Goal: Task Accomplishment & Management: Use online tool/utility

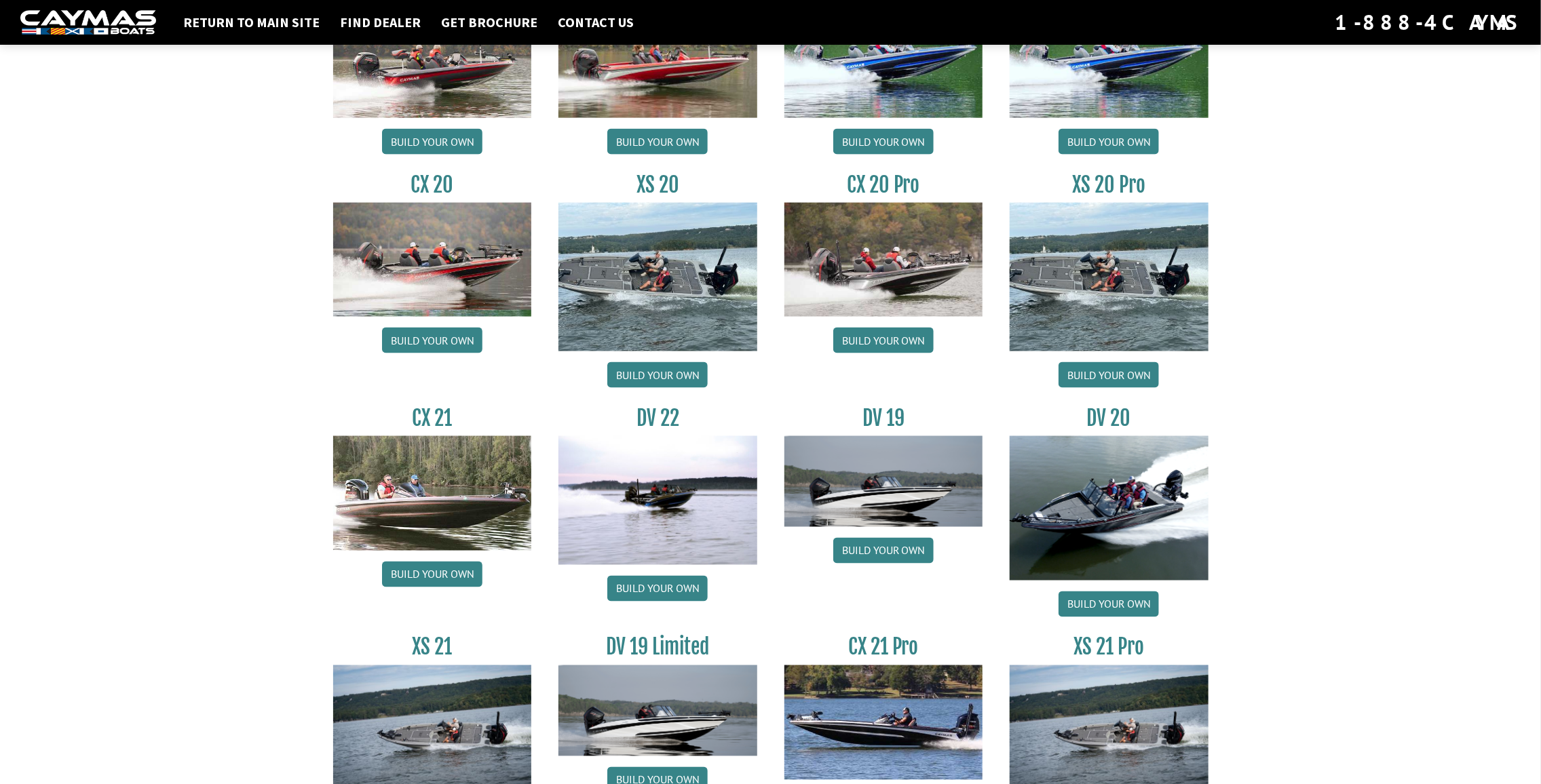
scroll to position [1374, 0]
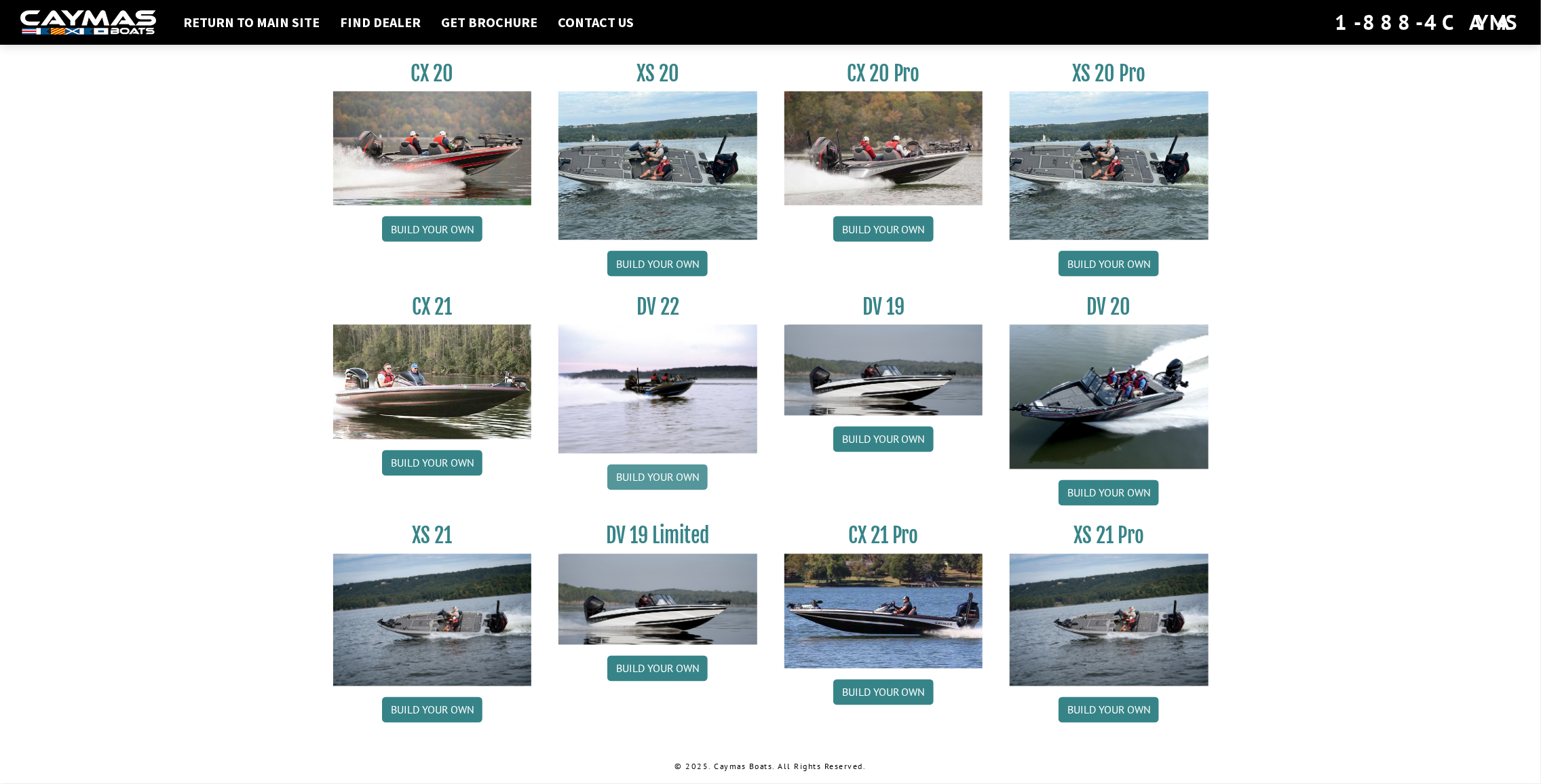
click at [667, 478] on link "Build your own" at bounding box center [658, 478] width 101 height 26
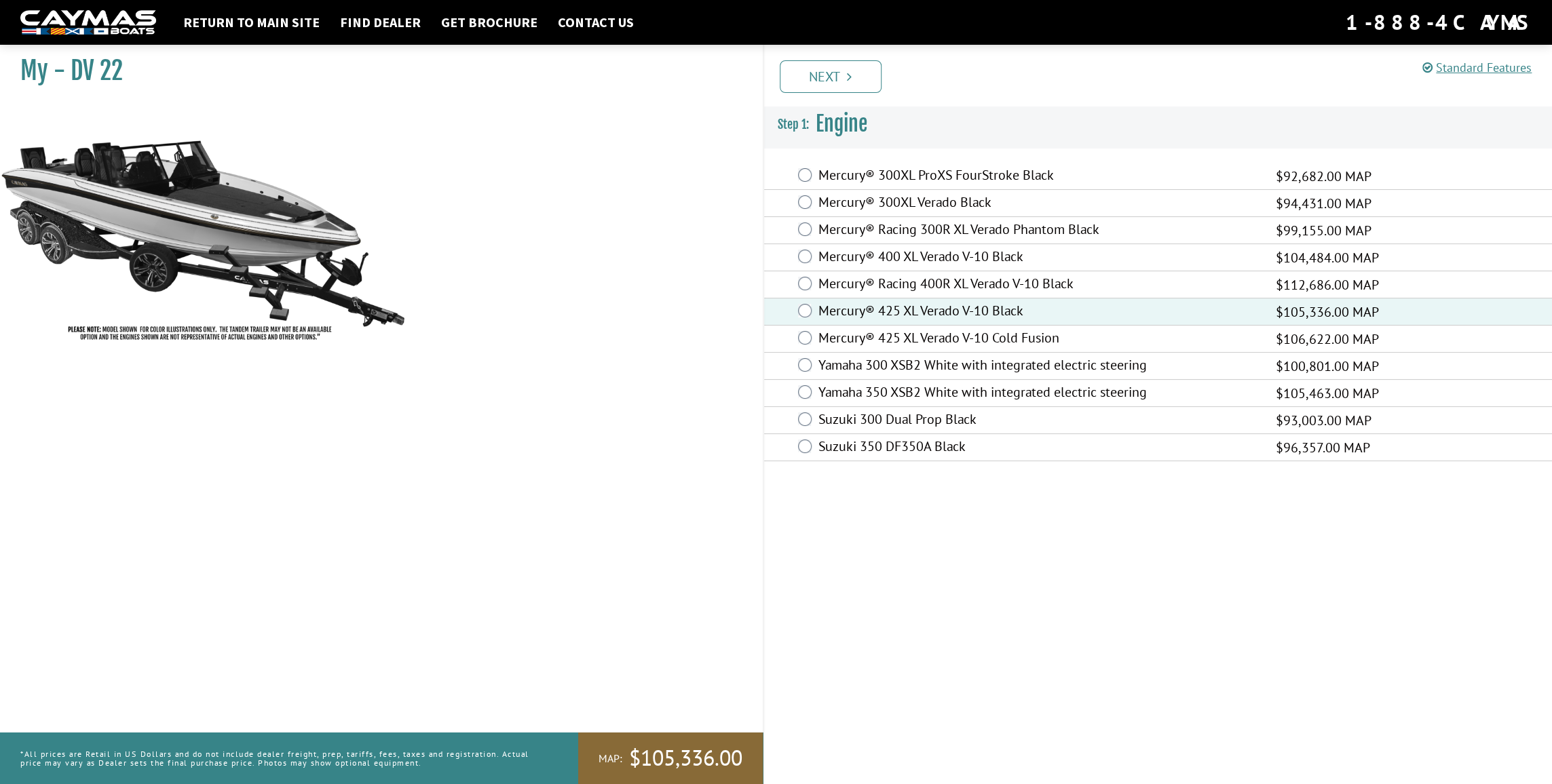
click at [837, 78] on link "Next" at bounding box center [830, 77] width 101 height 33
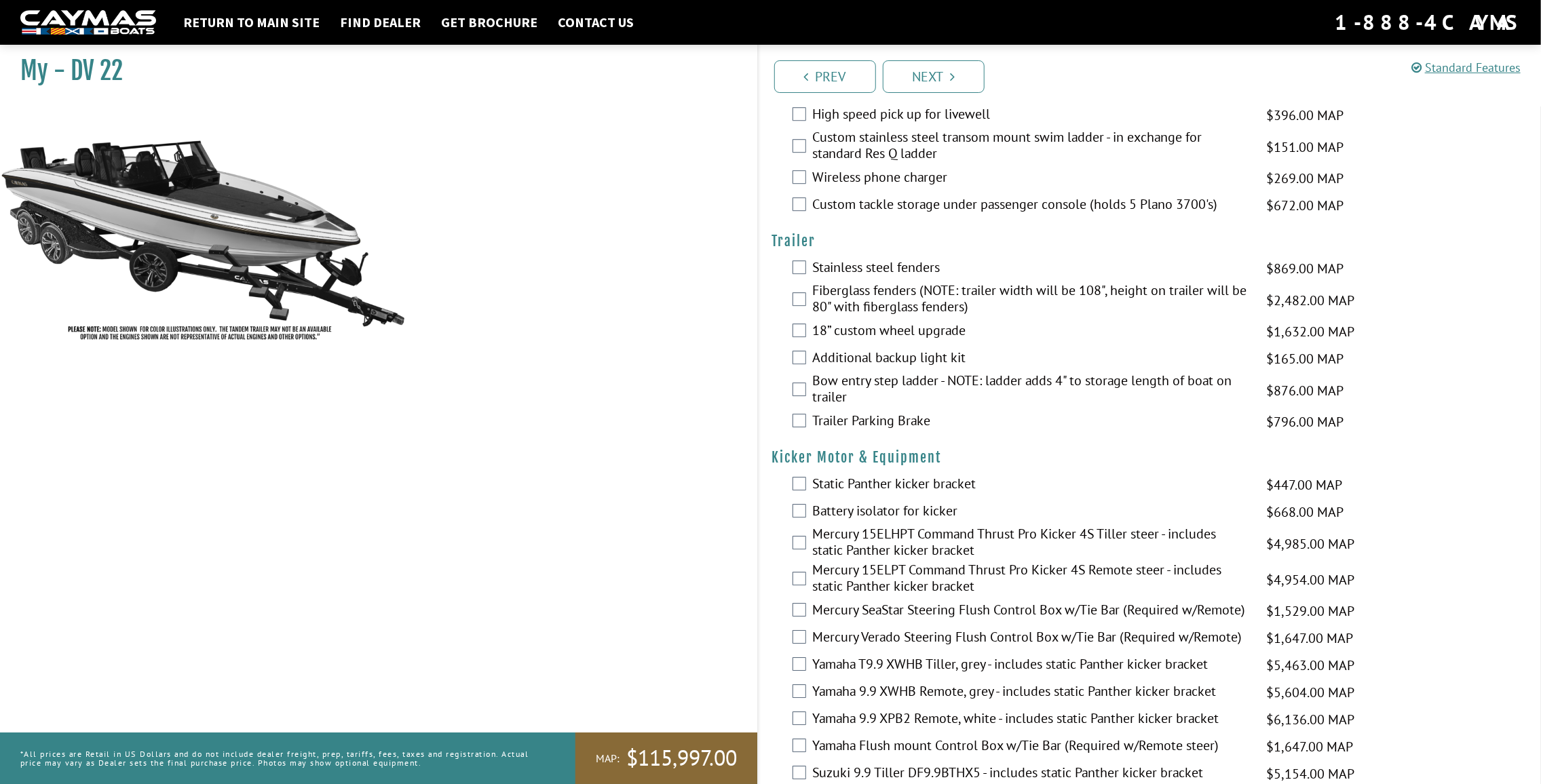
scroll to position [2961, 0]
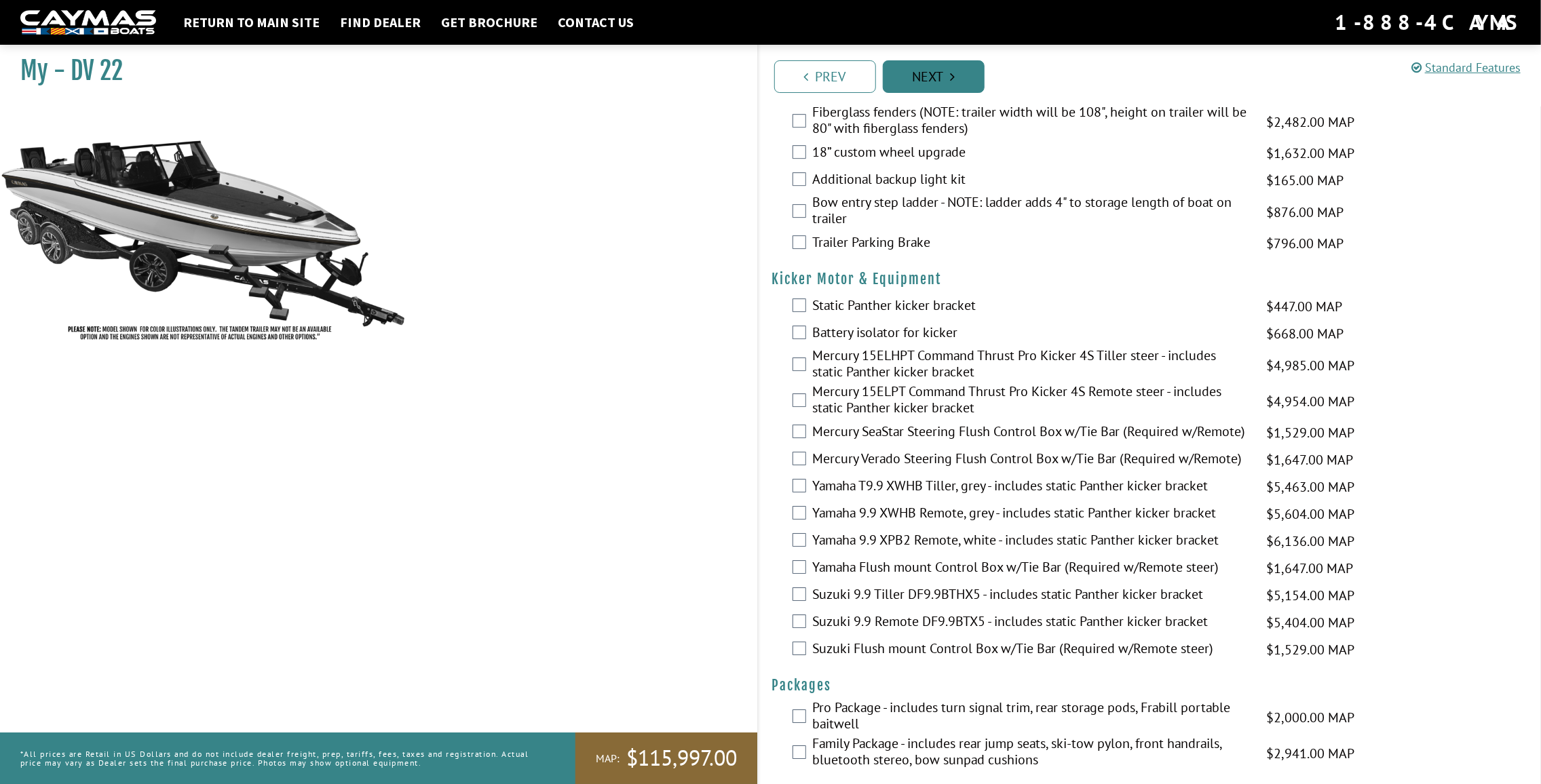
click at [938, 81] on link "Next" at bounding box center [933, 77] width 101 height 33
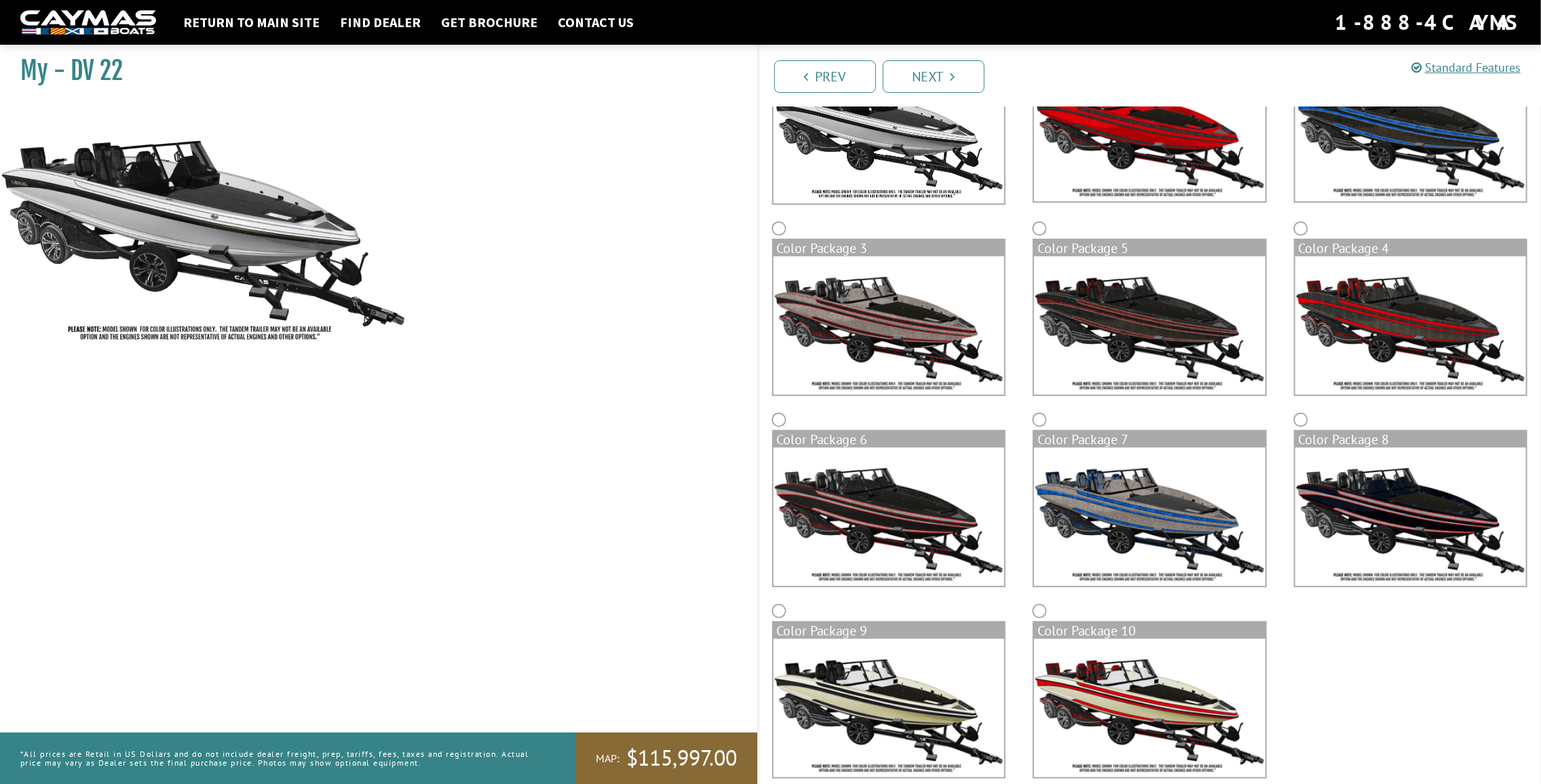
scroll to position [0, 0]
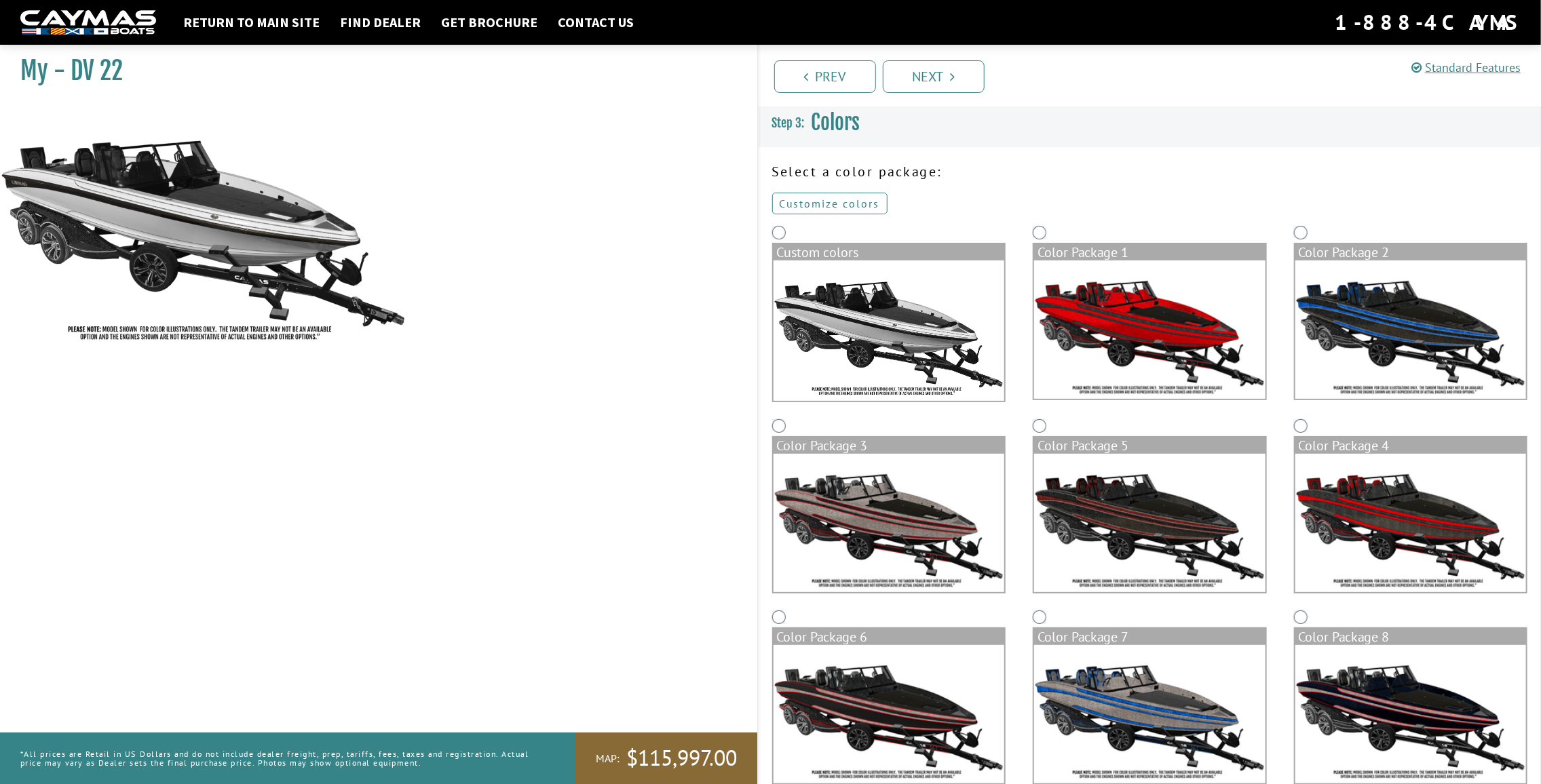
click at [849, 207] on link "Customize colors" at bounding box center [830, 203] width 116 height 21
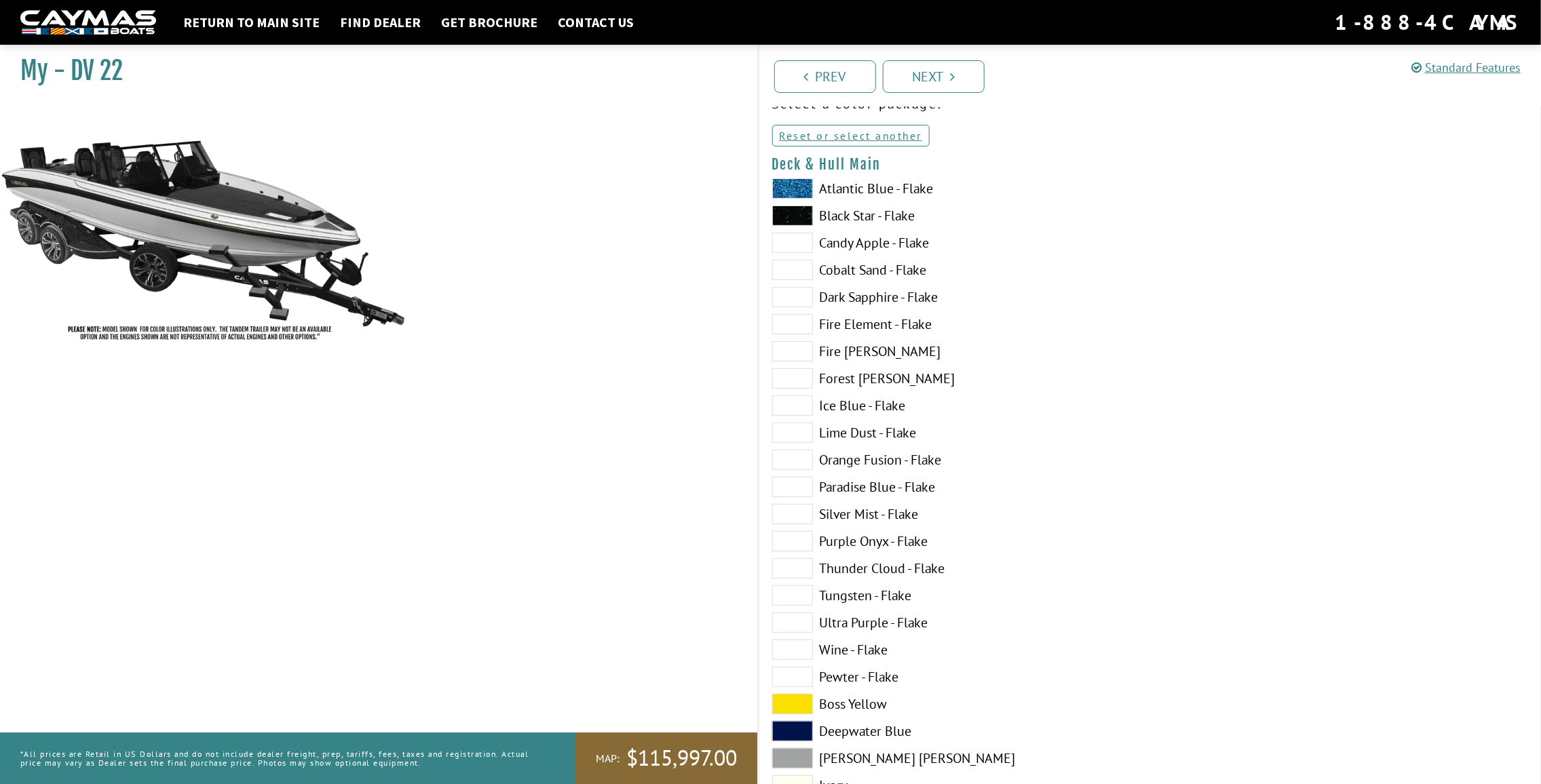
scroll to position [135, 0]
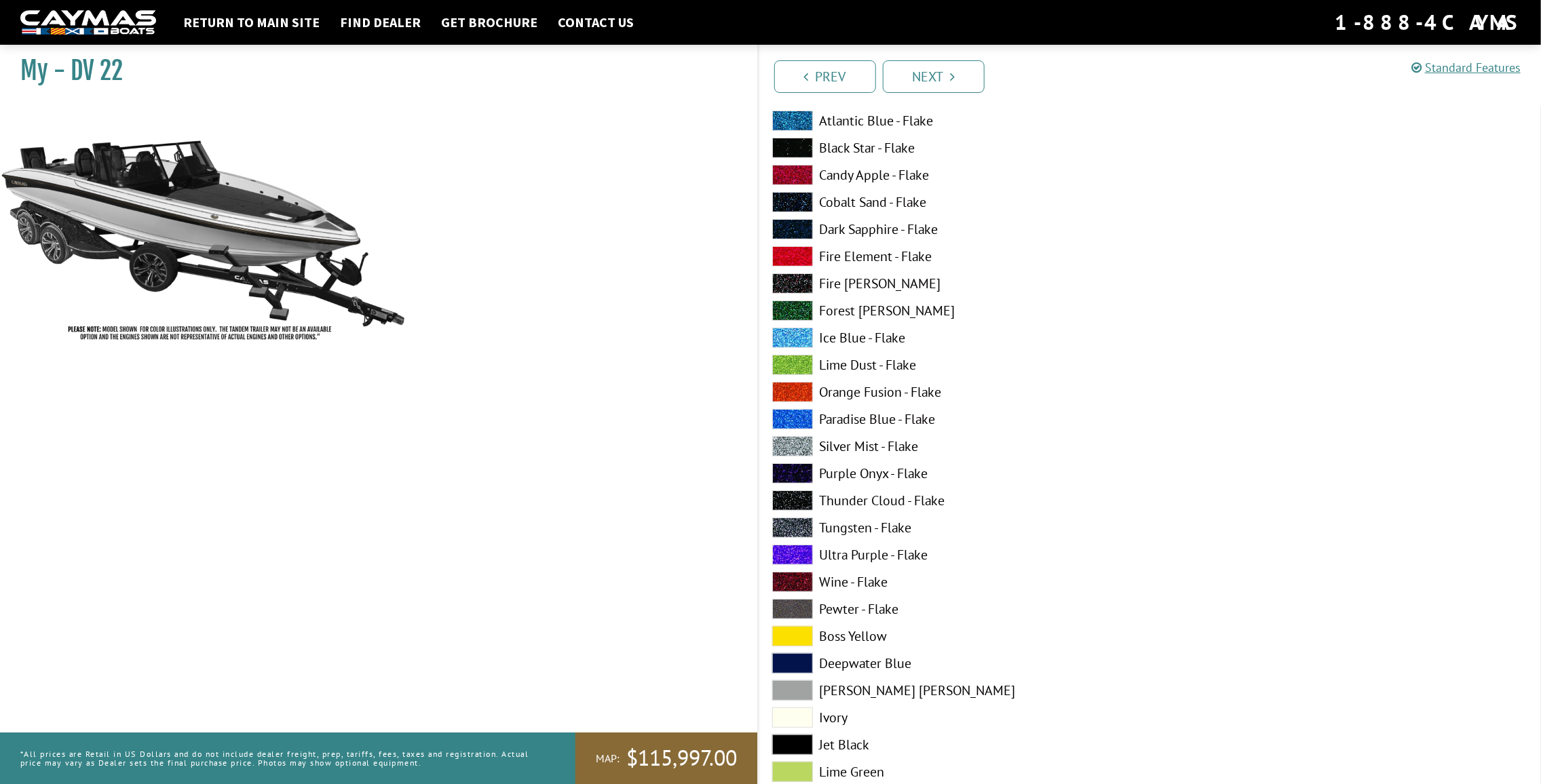
click at [847, 363] on label "Lime Dust - Flake" at bounding box center [955, 364] width 364 height 20
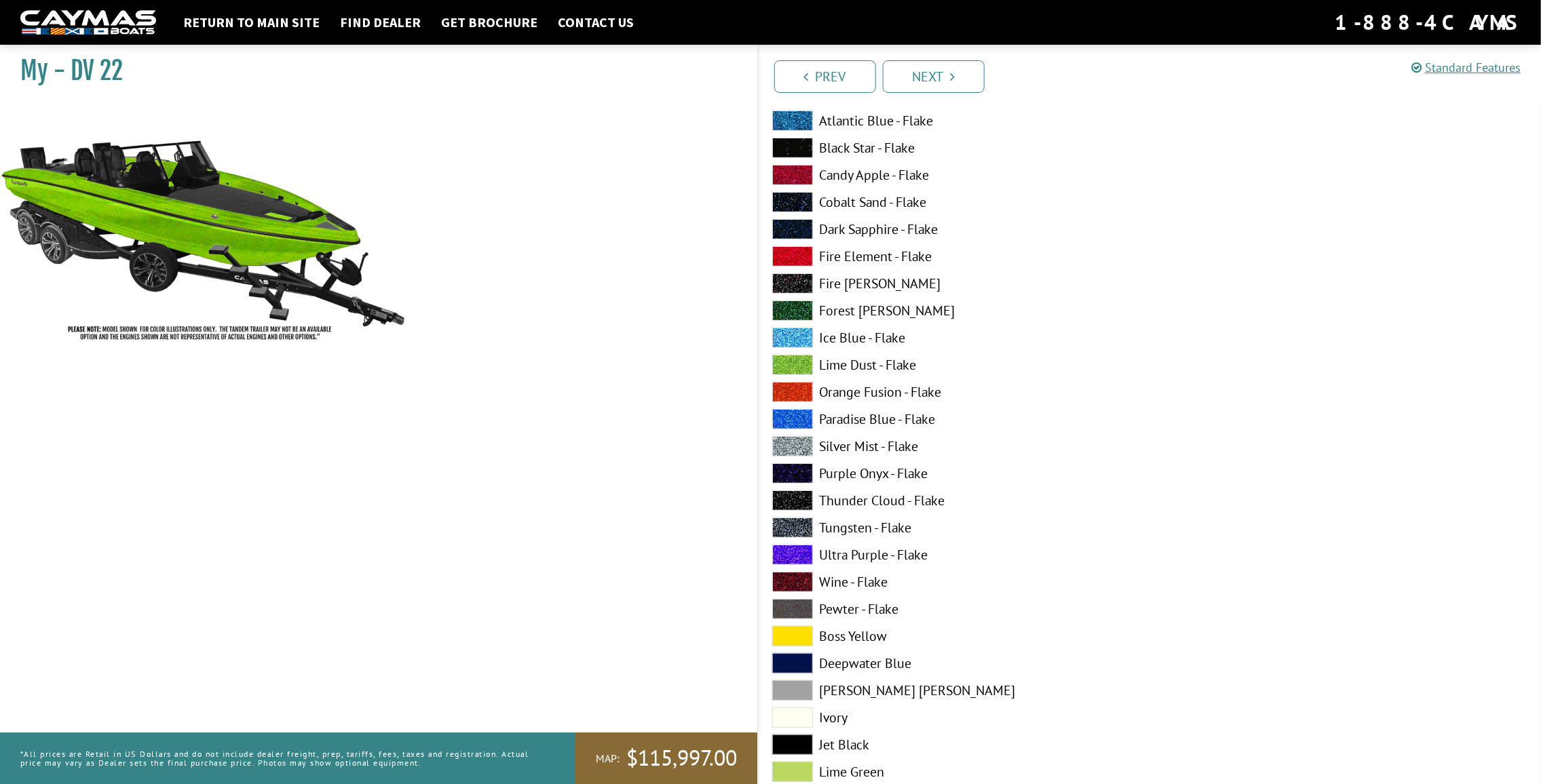
click at [855, 340] on label "Ice Blue - Flake" at bounding box center [955, 338] width 364 height 20
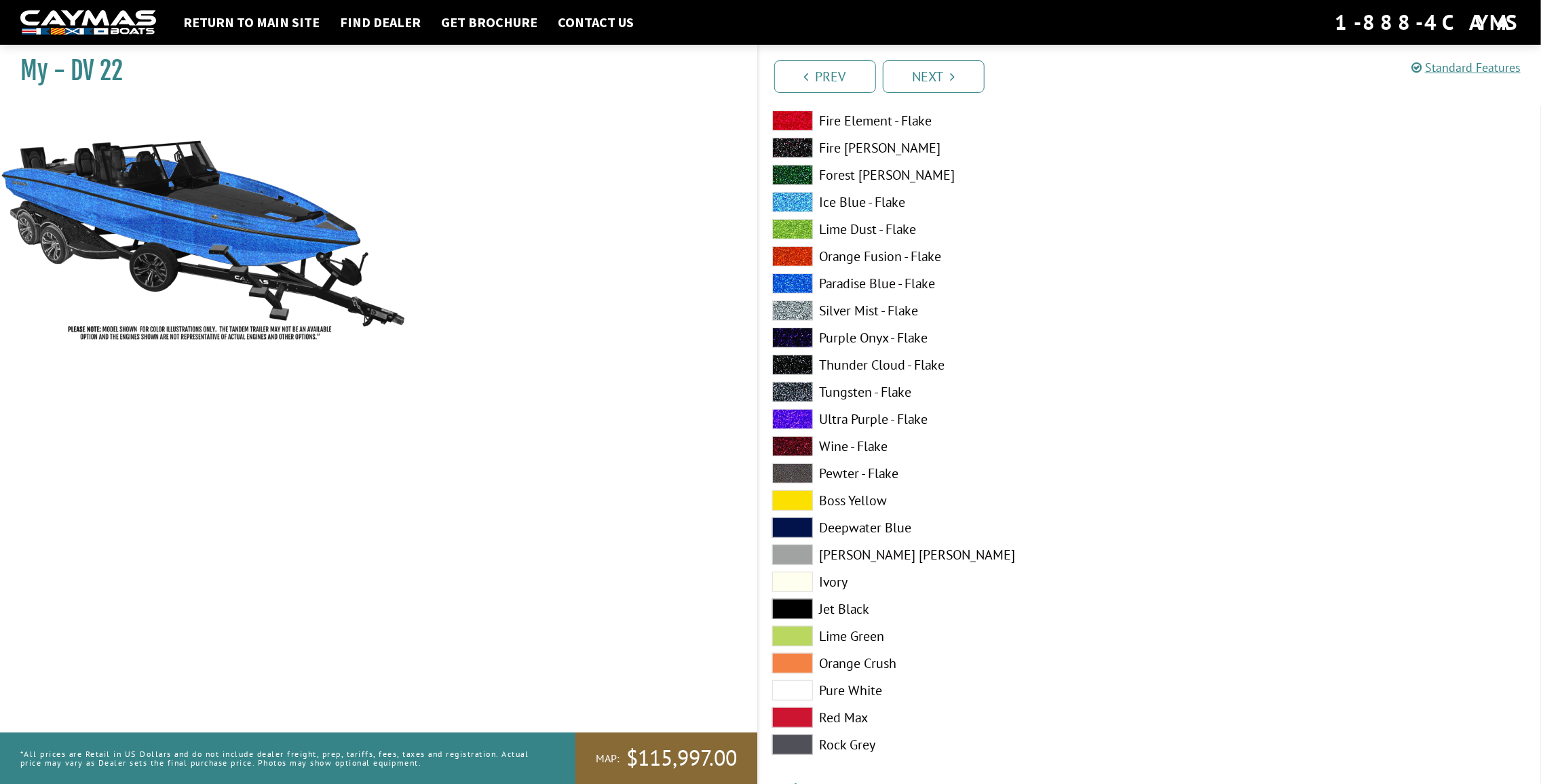
scroll to position [339, 0]
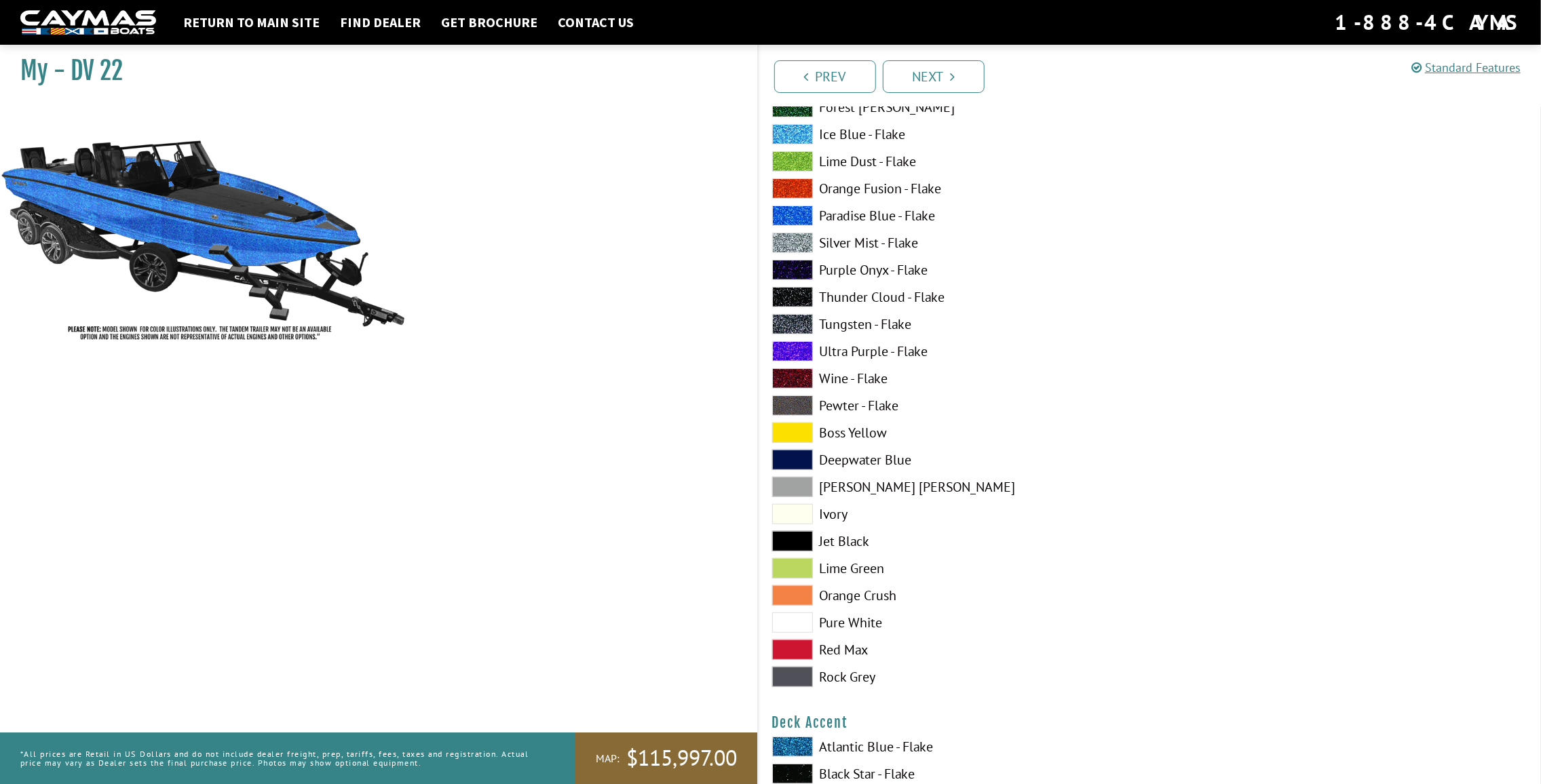
click at [838, 440] on label "Boss Yellow" at bounding box center [955, 432] width 364 height 20
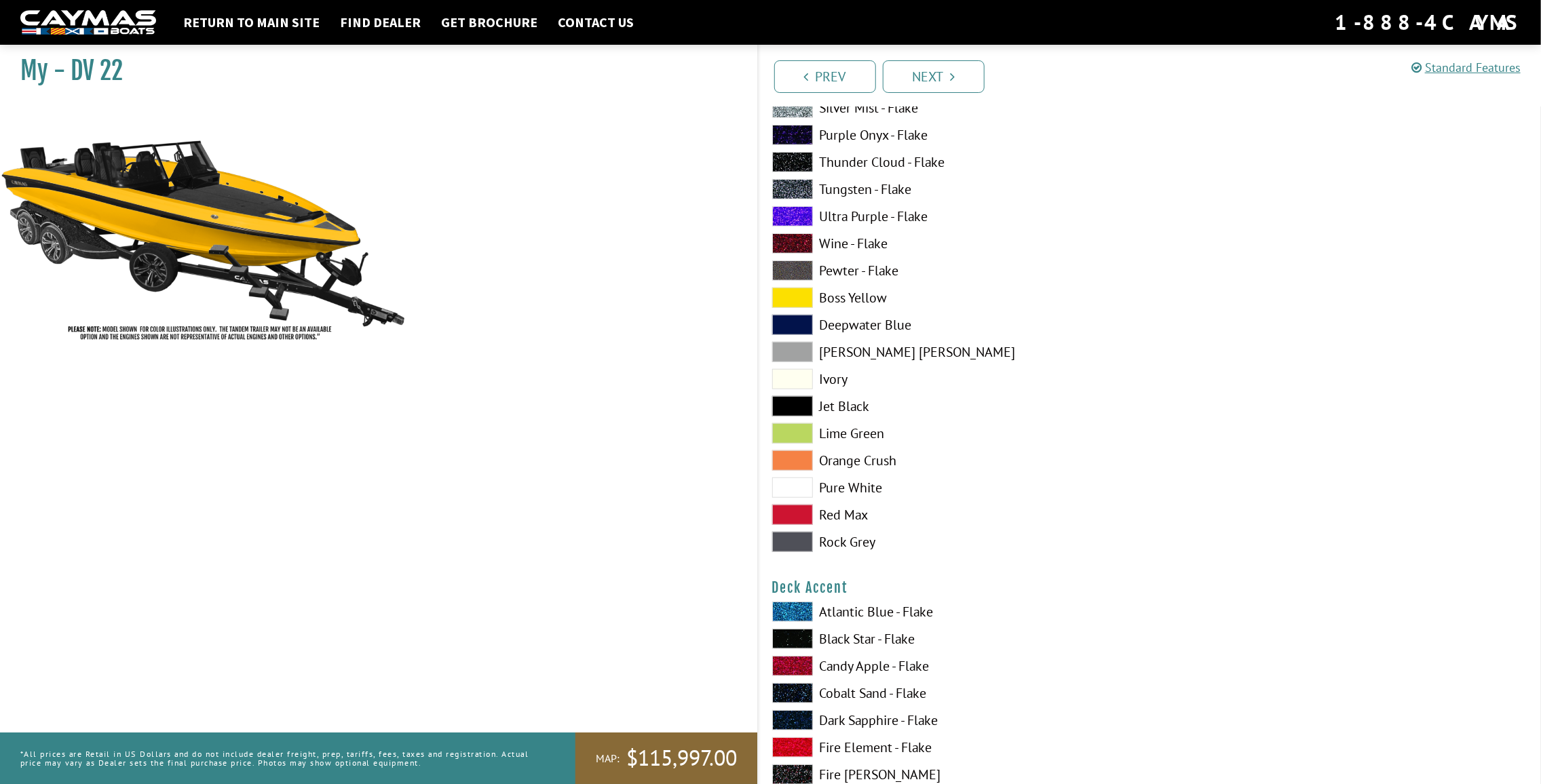
scroll to position [475, 0]
click at [862, 485] on label "Pure White" at bounding box center [955, 486] width 364 height 20
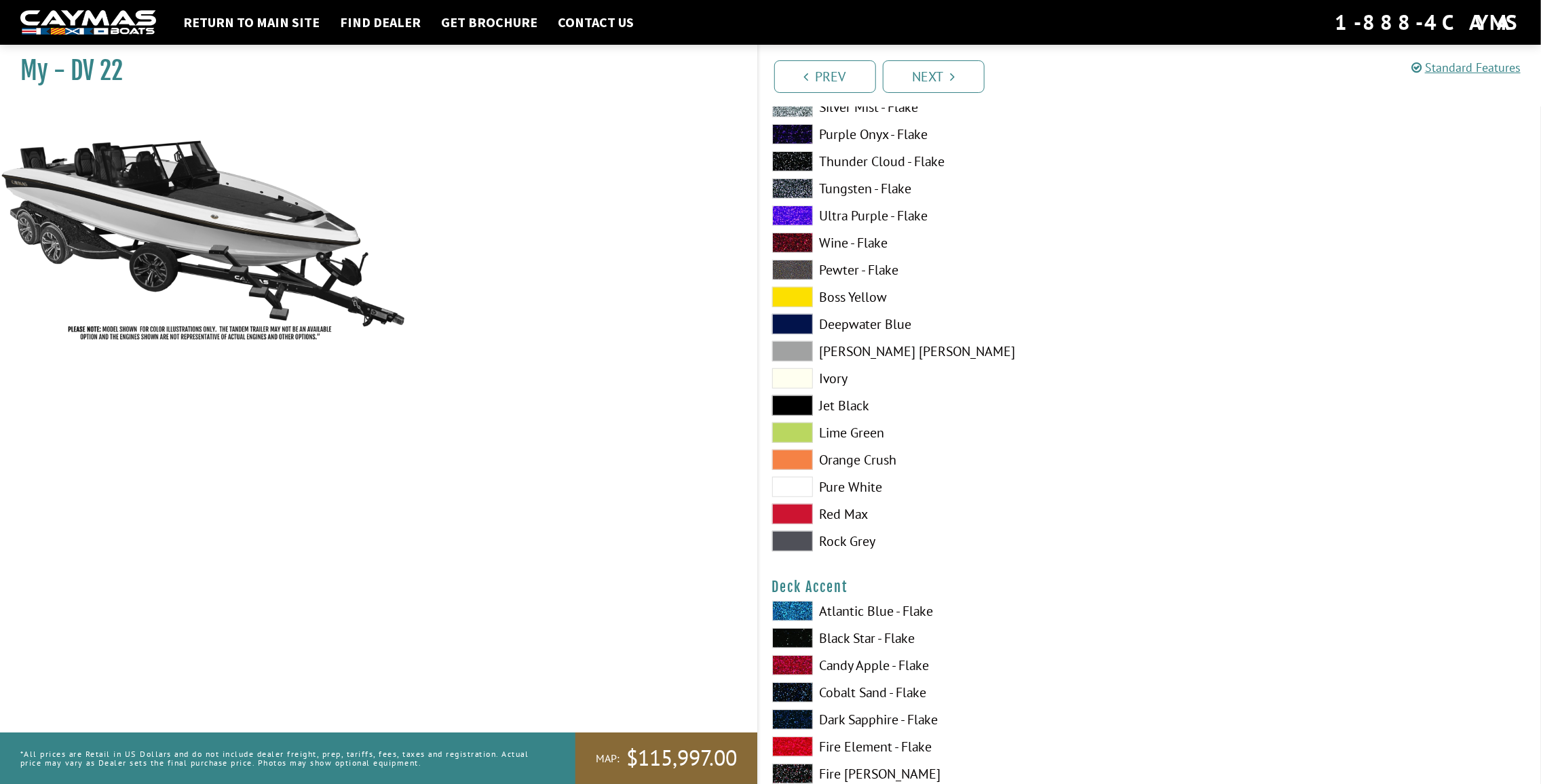
click at [880, 456] on label "Orange Crush" at bounding box center [955, 460] width 364 height 20
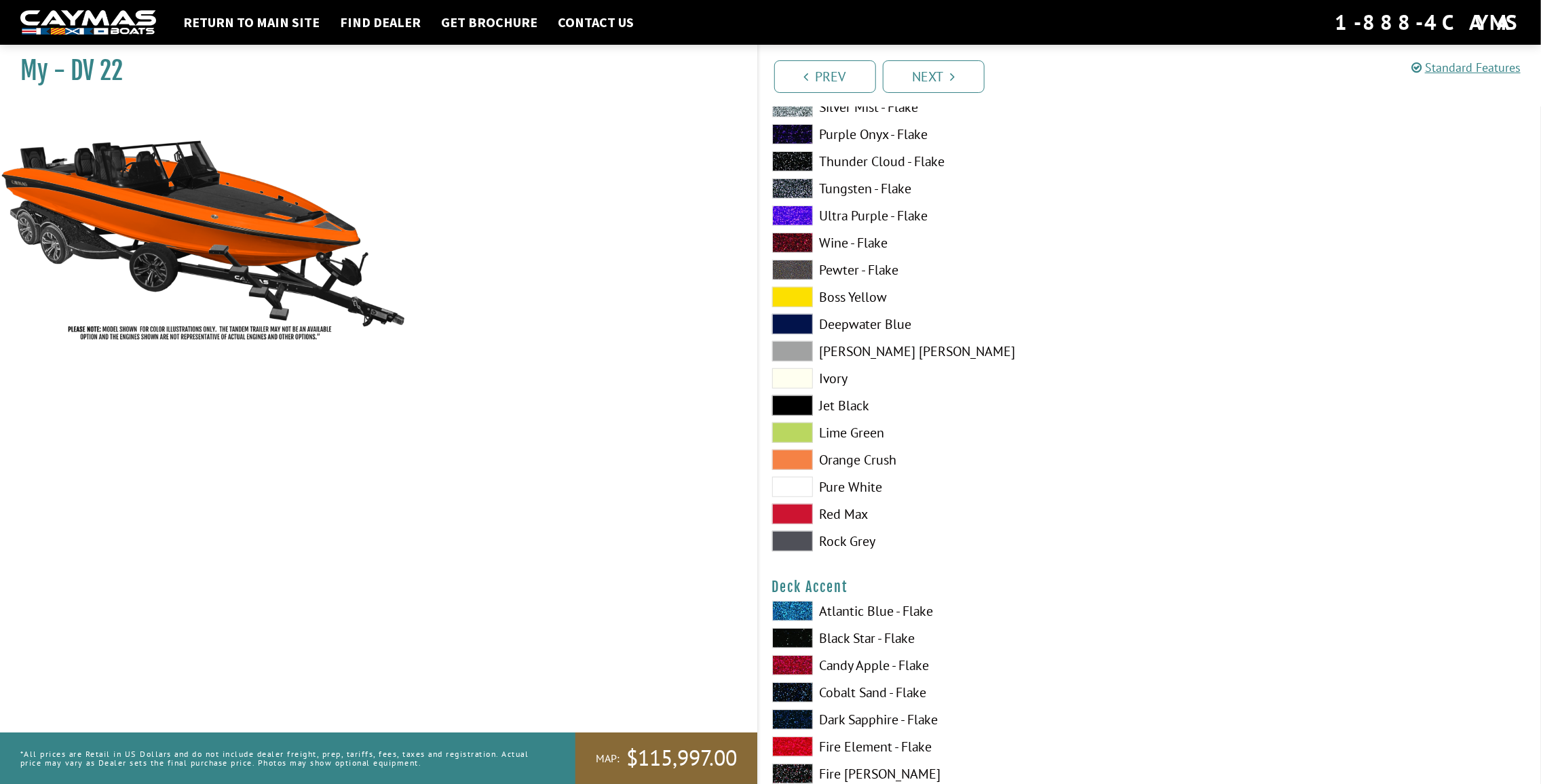
click at [868, 546] on label "Rock Grey" at bounding box center [955, 541] width 364 height 20
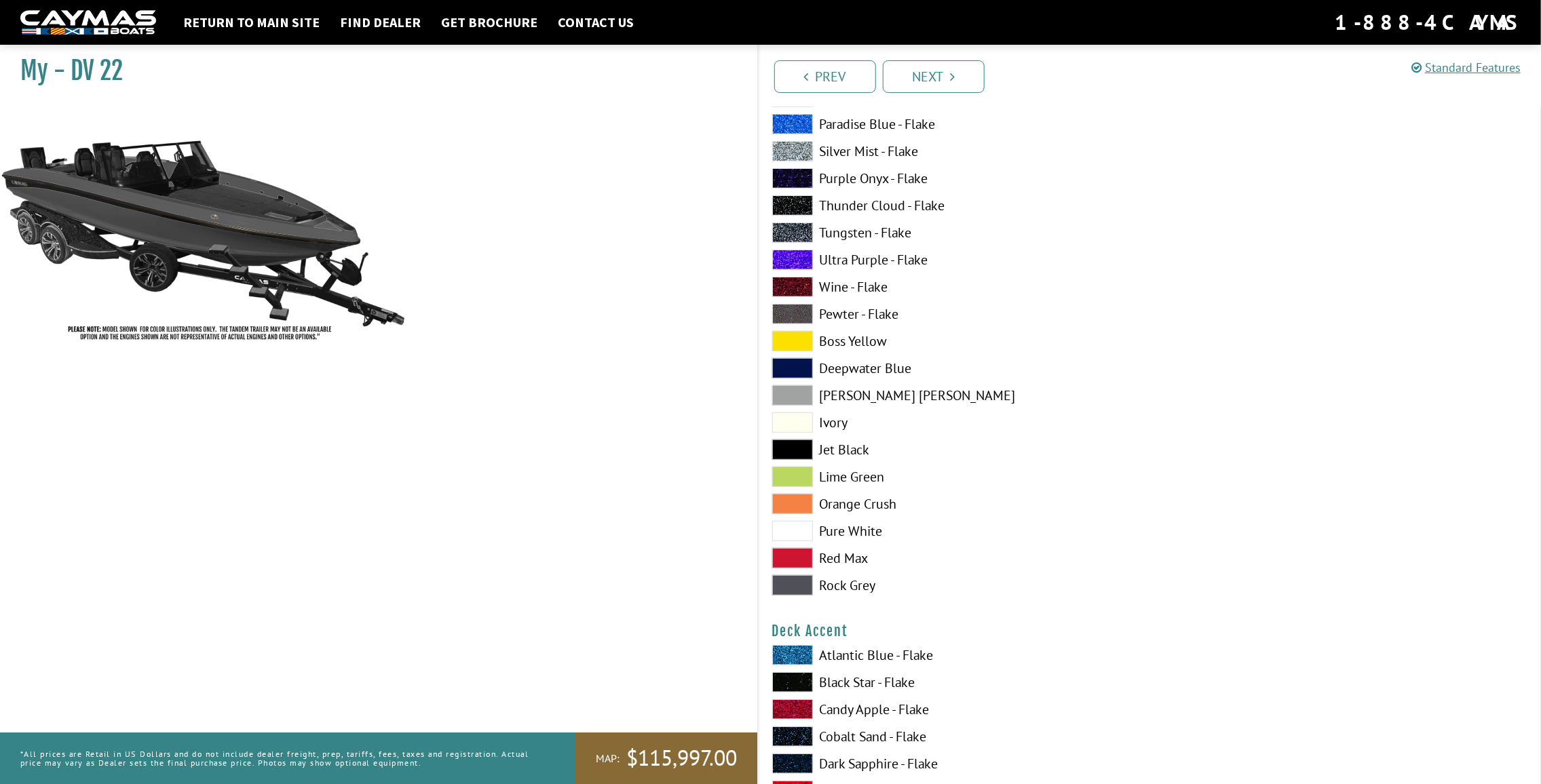
scroll to position [407, 0]
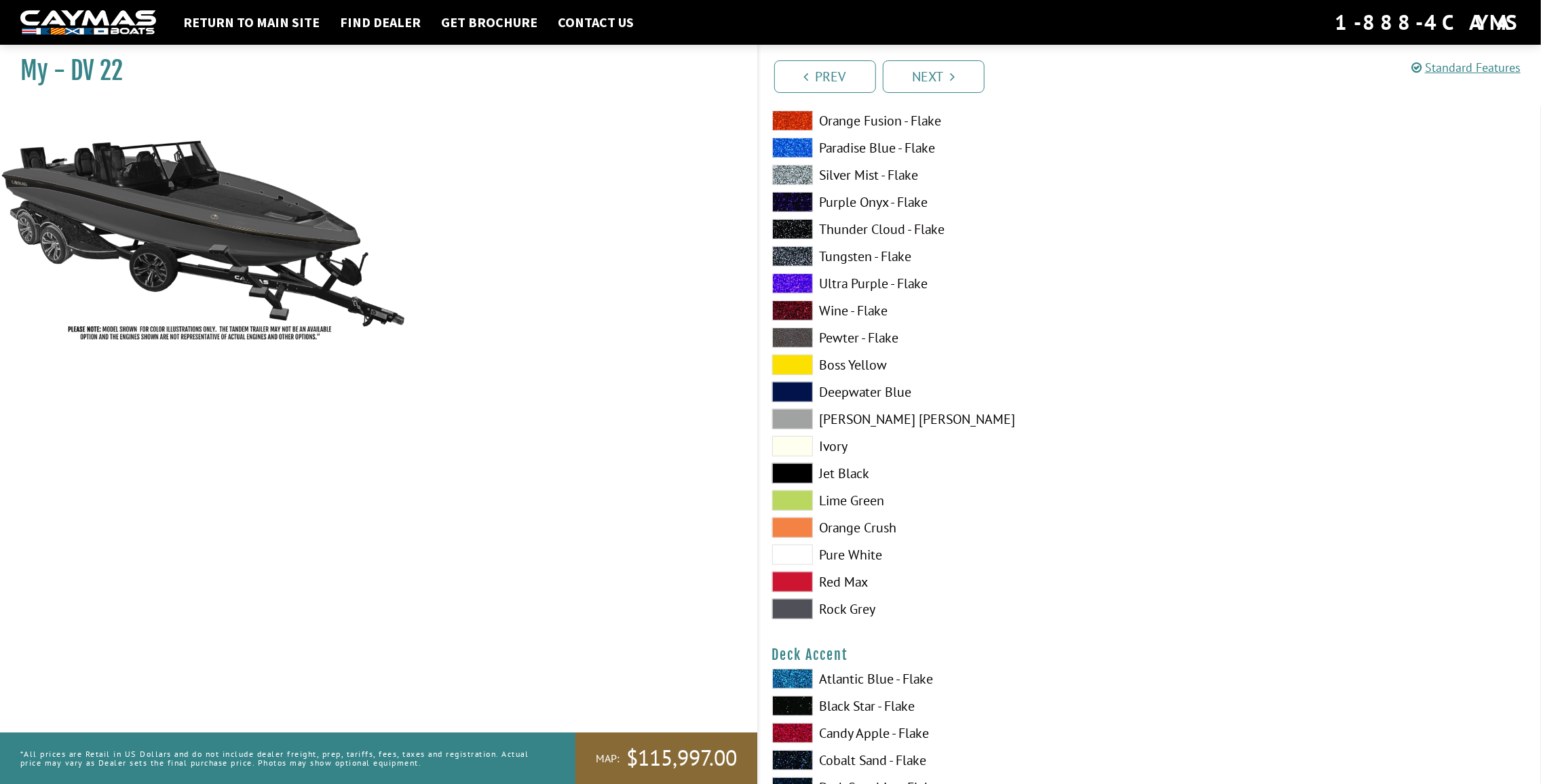
click at [869, 423] on label "Dove Gray" at bounding box center [955, 419] width 364 height 20
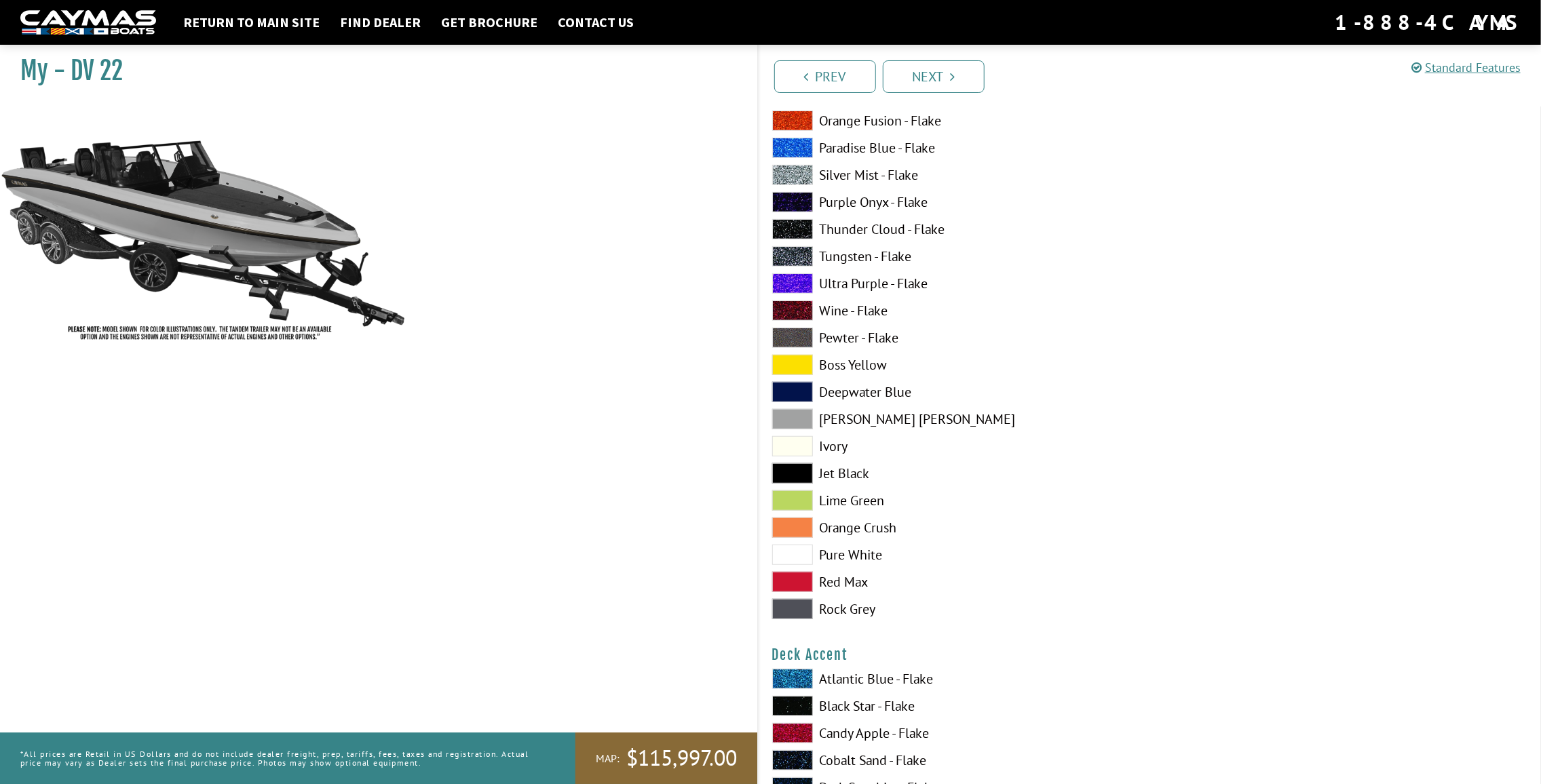
click at [855, 610] on label "Rock Grey" at bounding box center [955, 609] width 364 height 20
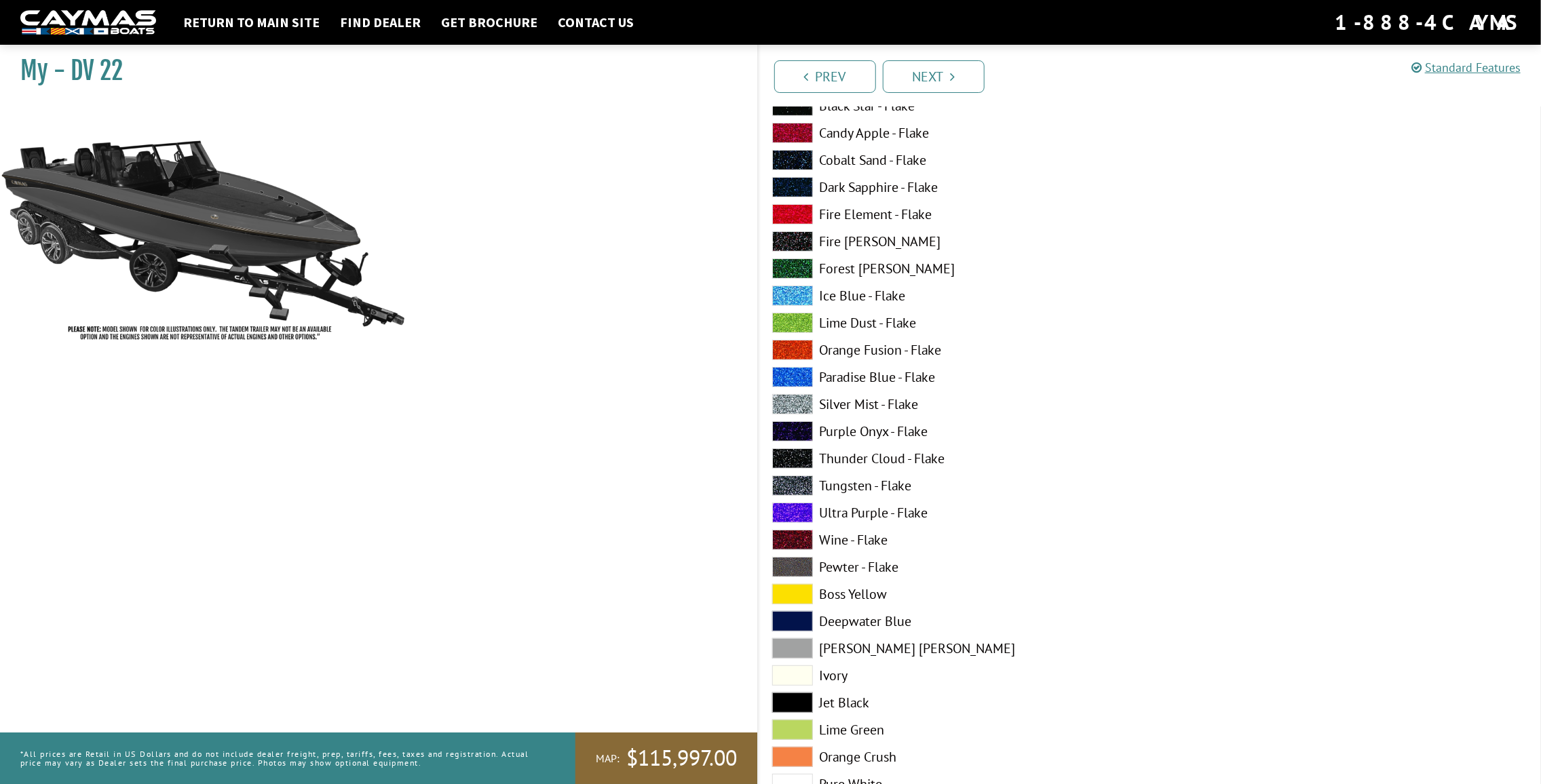
scroll to position [135, 0]
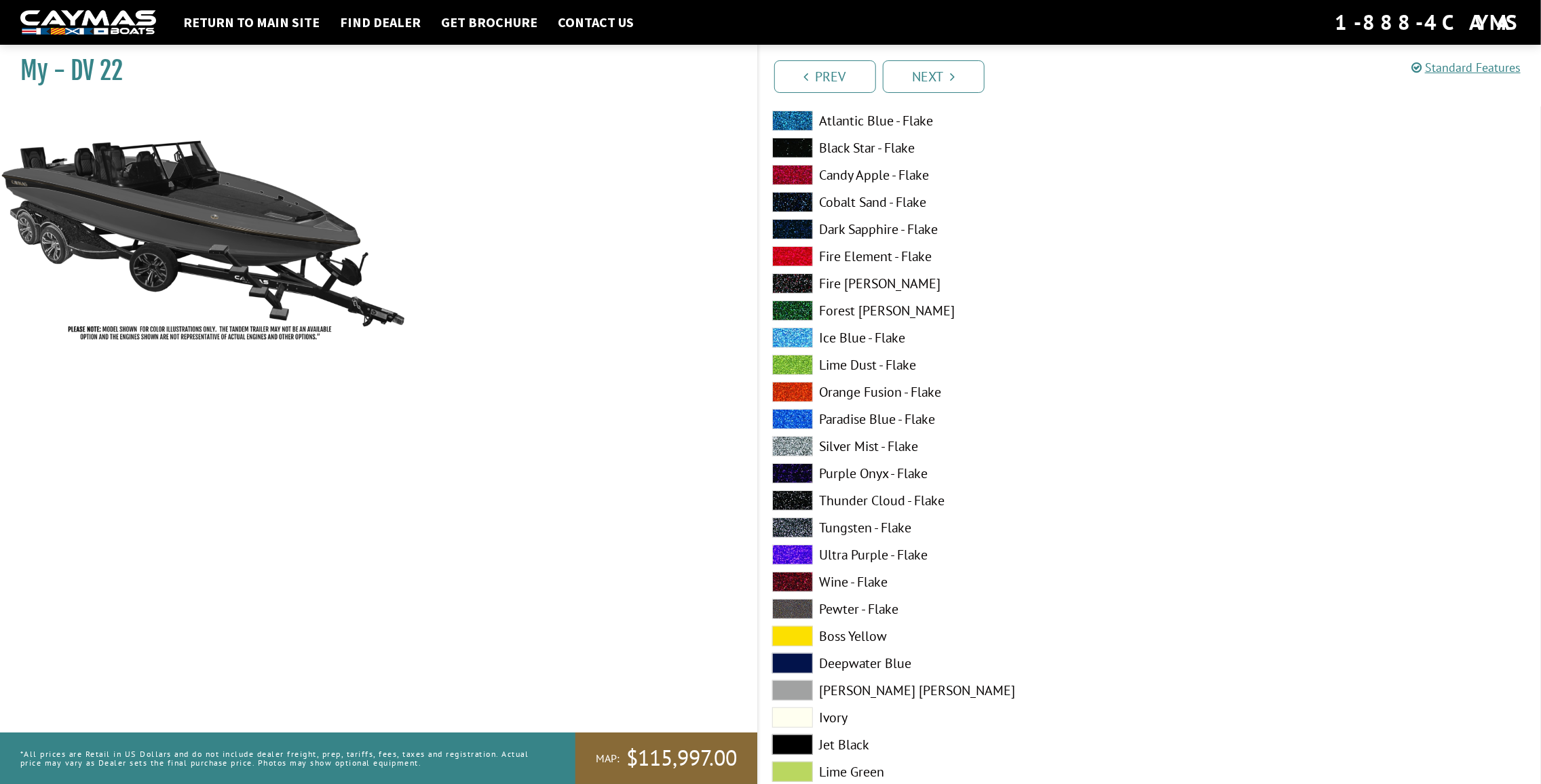
click at [899, 446] on label "Silver Mist - Flake" at bounding box center [955, 446] width 364 height 20
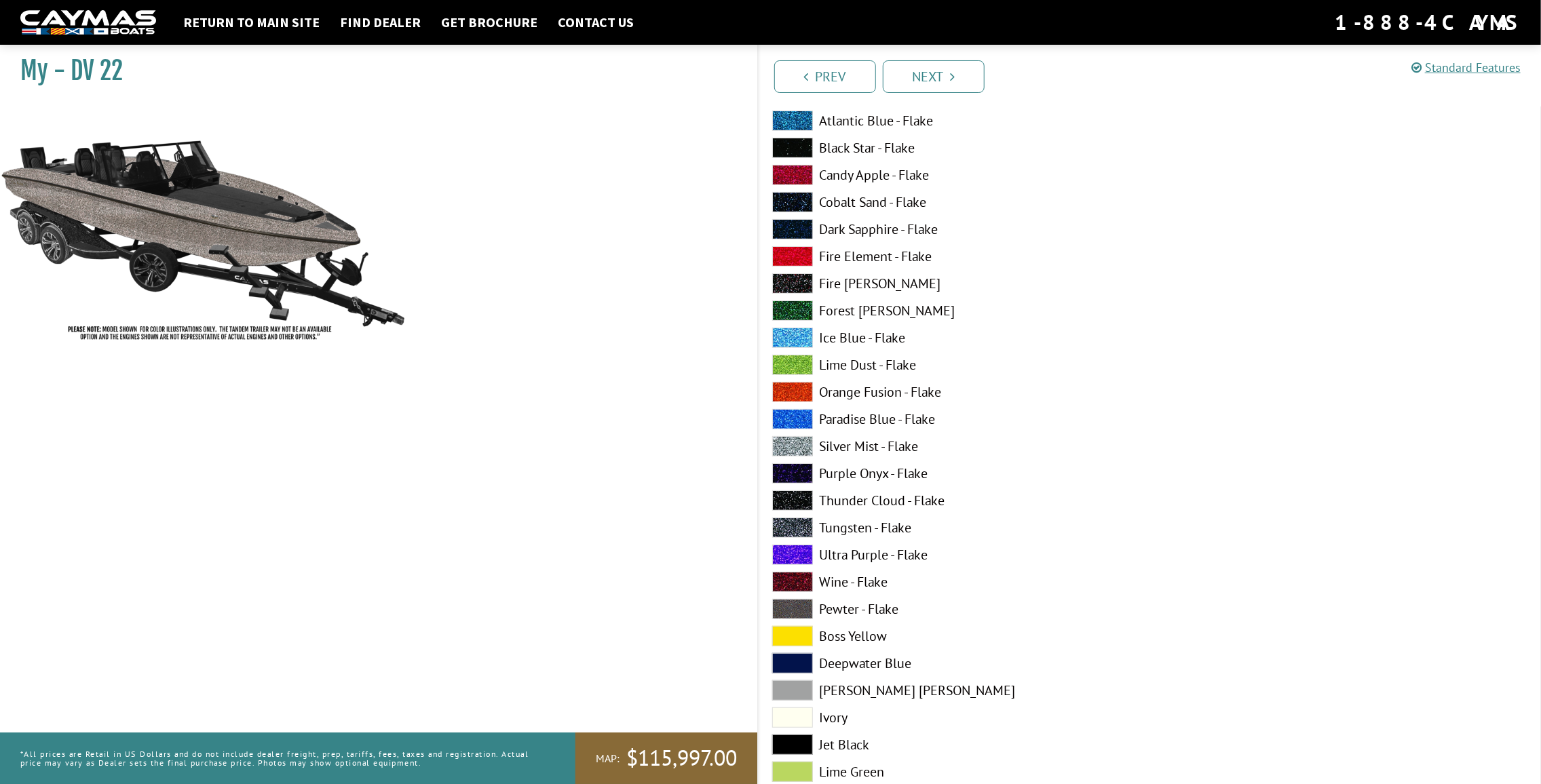
click at [895, 530] on label "Tungsten - Flake" at bounding box center [955, 527] width 364 height 20
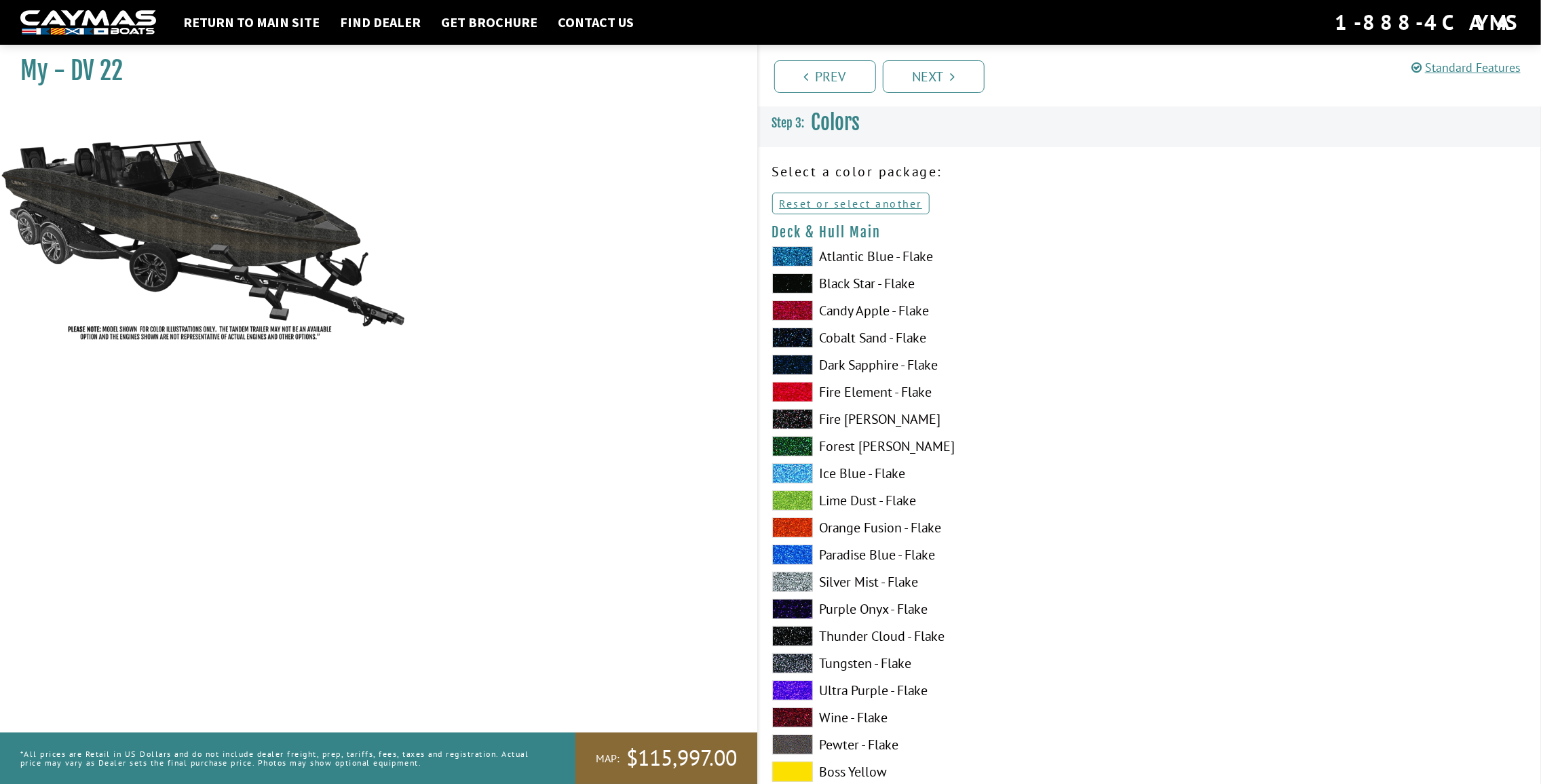
scroll to position [0, 0]
click at [887, 283] on label "Black Star - Flake" at bounding box center [955, 283] width 364 height 20
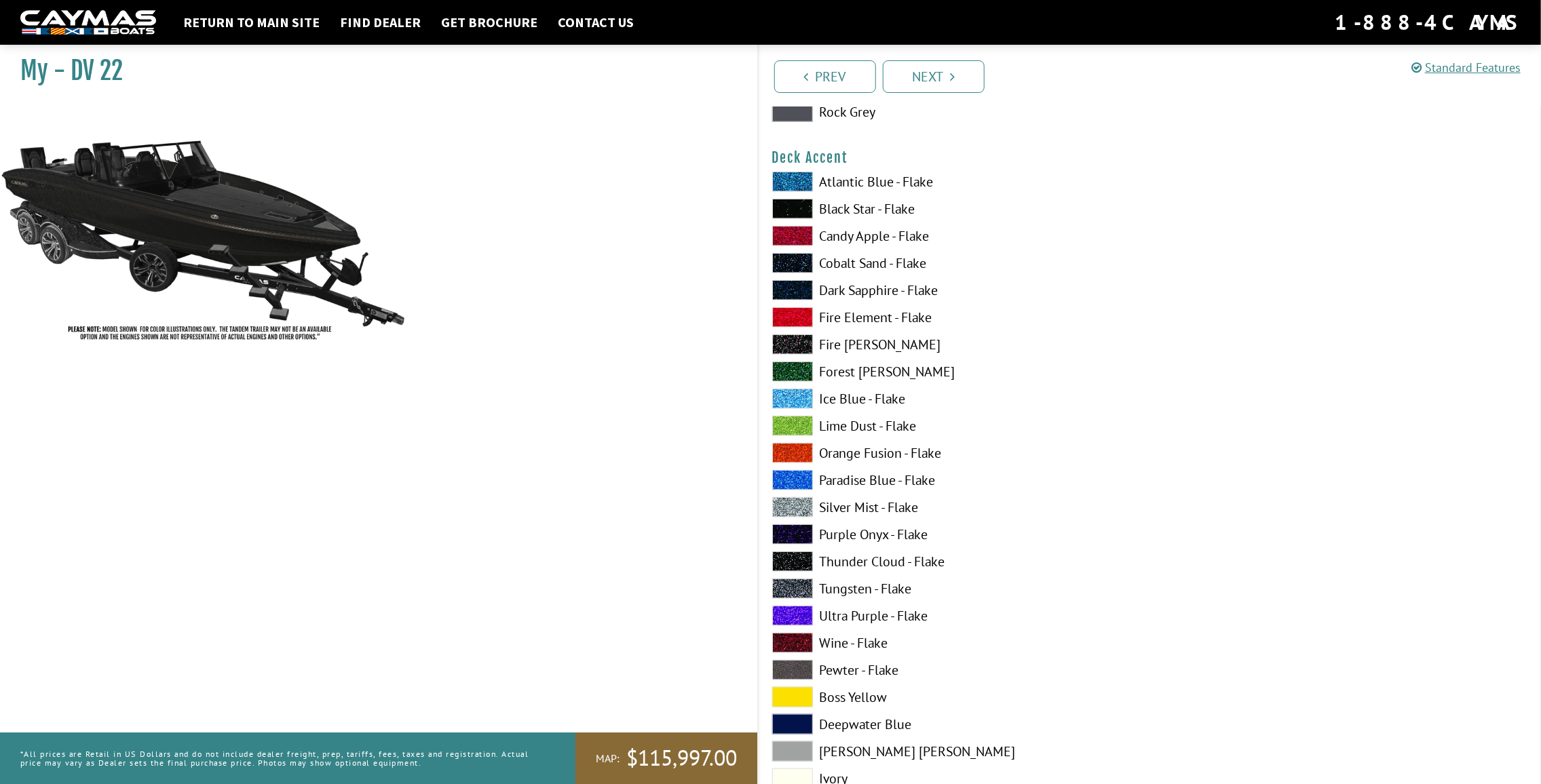
scroll to position [882, 0]
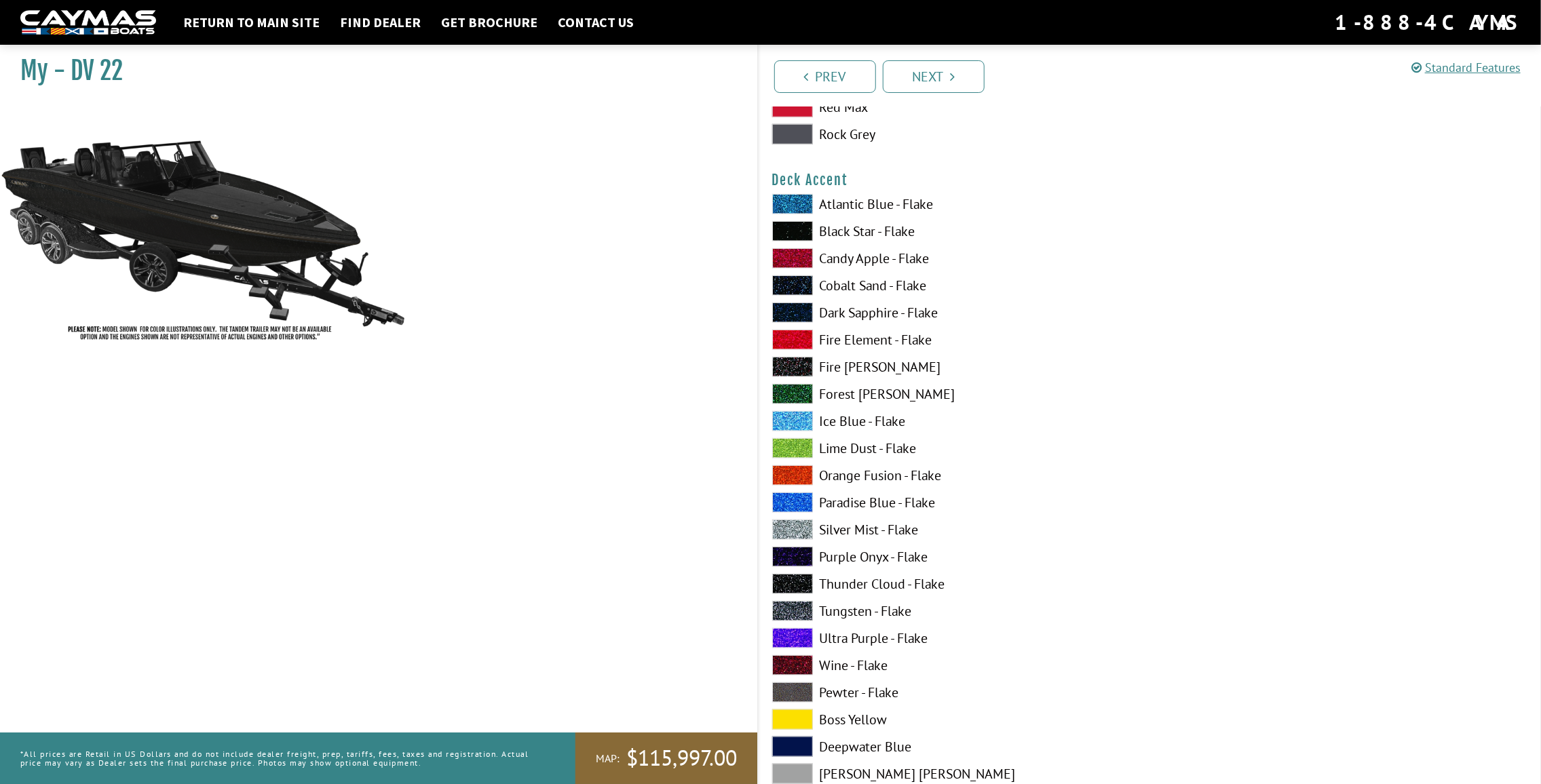
click at [884, 262] on label "Candy Apple - Flake" at bounding box center [955, 258] width 364 height 20
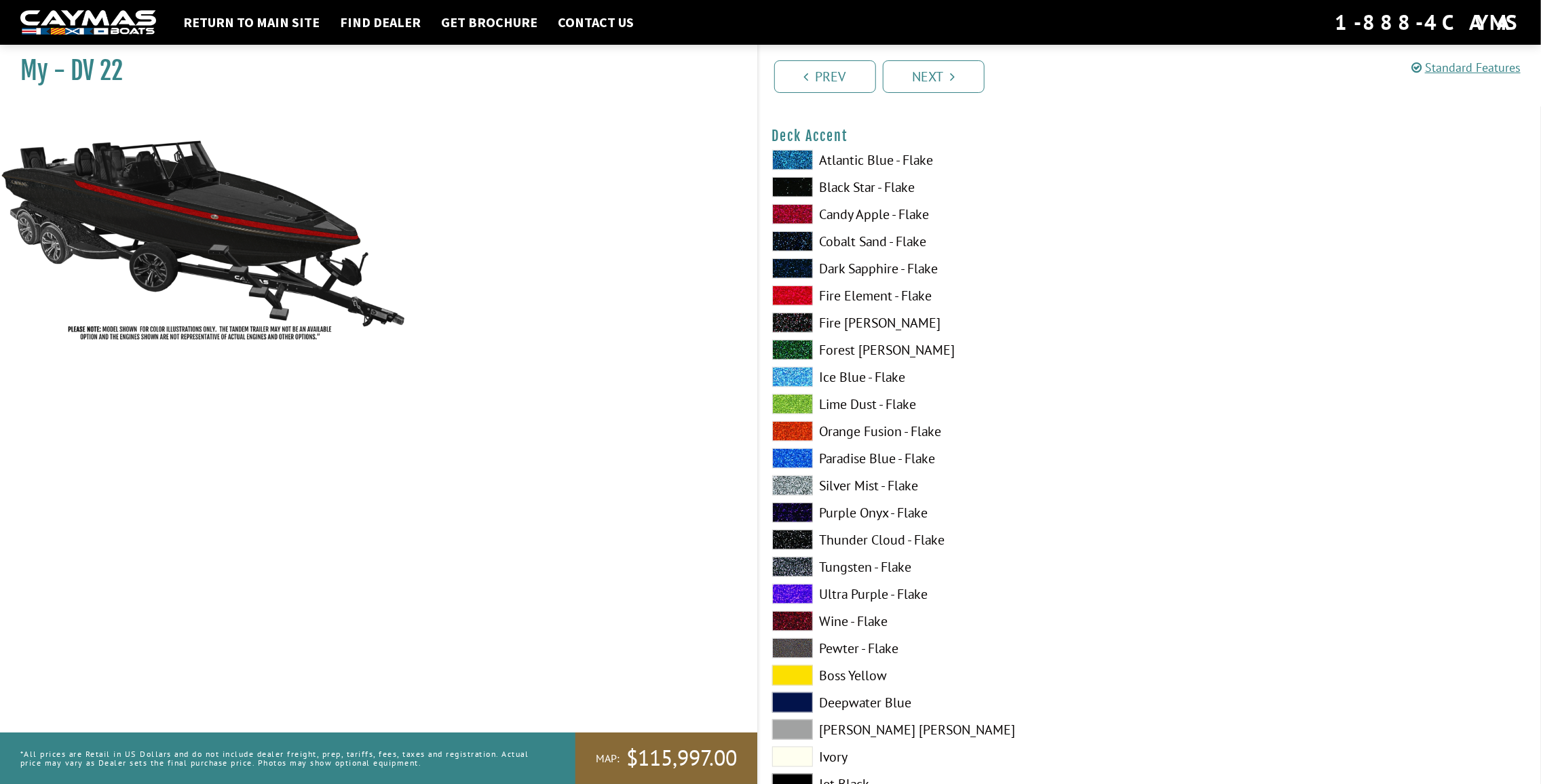
scroll to position [950, 0]
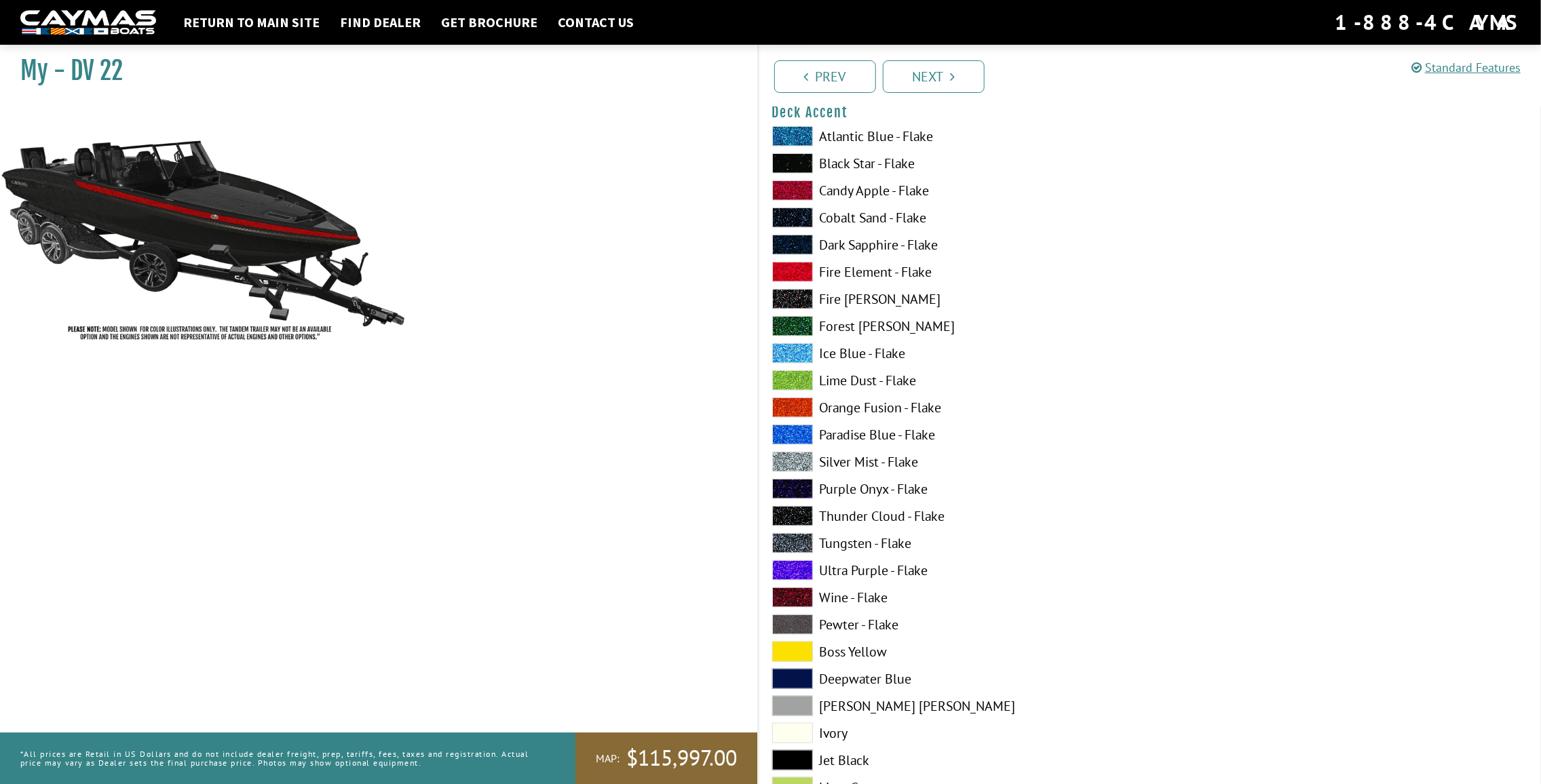
click at [888, 467] on label "Silver Mist - Flake" at bounding box center [955, 461] width 364 height 20
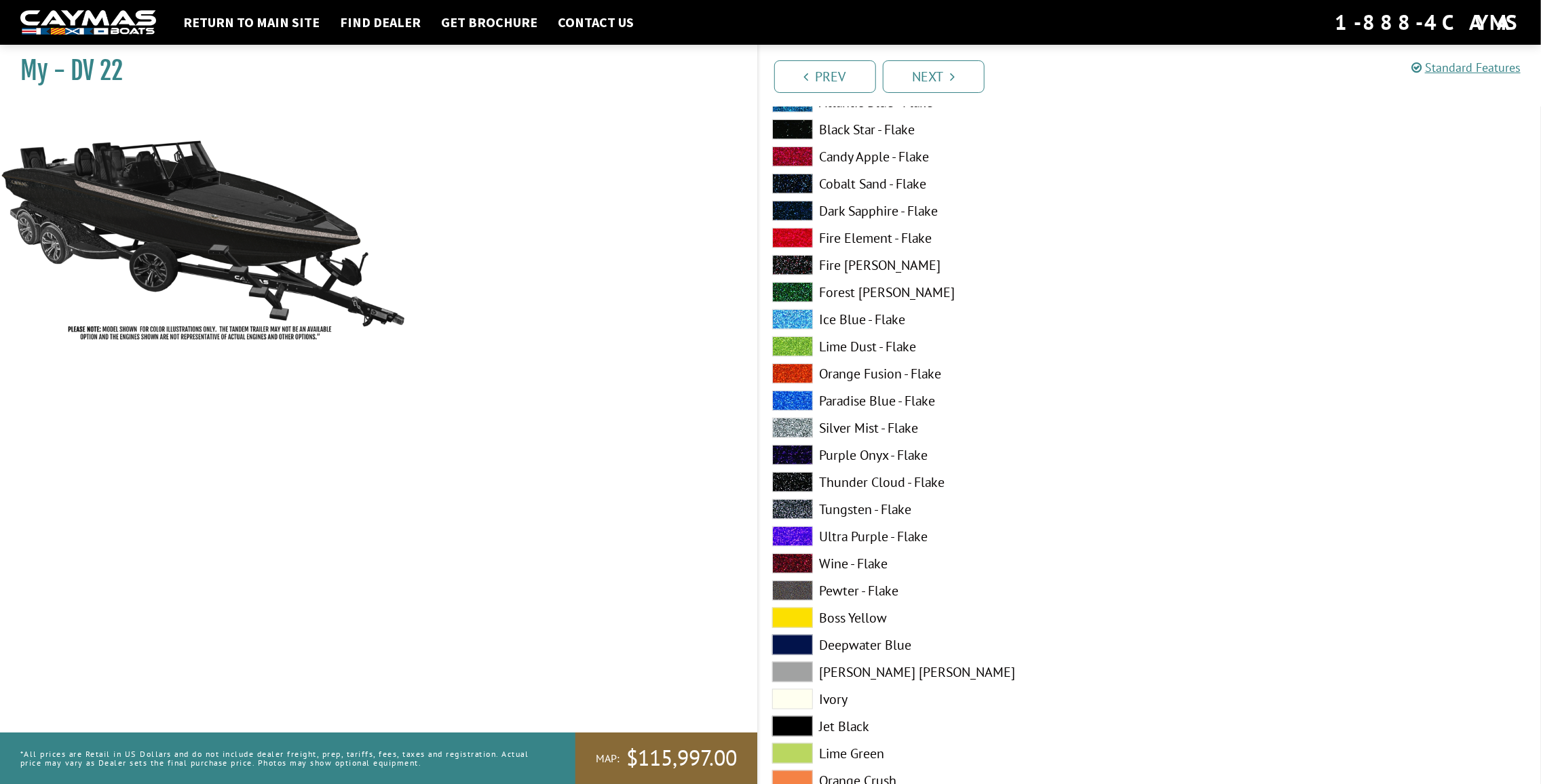
scroll to position [1018, 0]
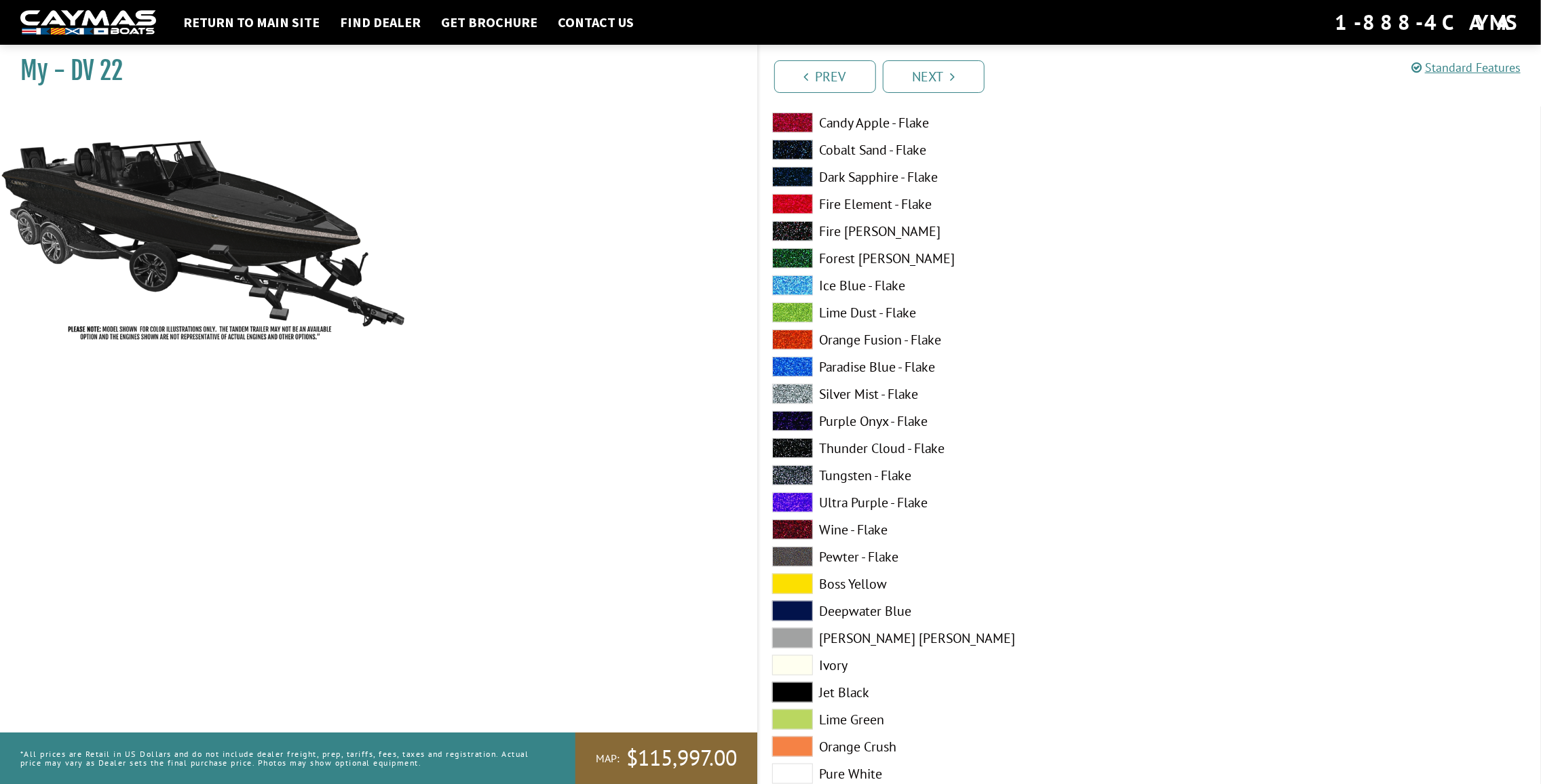
click at [848, 635] on label "Dove Gray" at bounding box center [955, 638] width 364 height 20
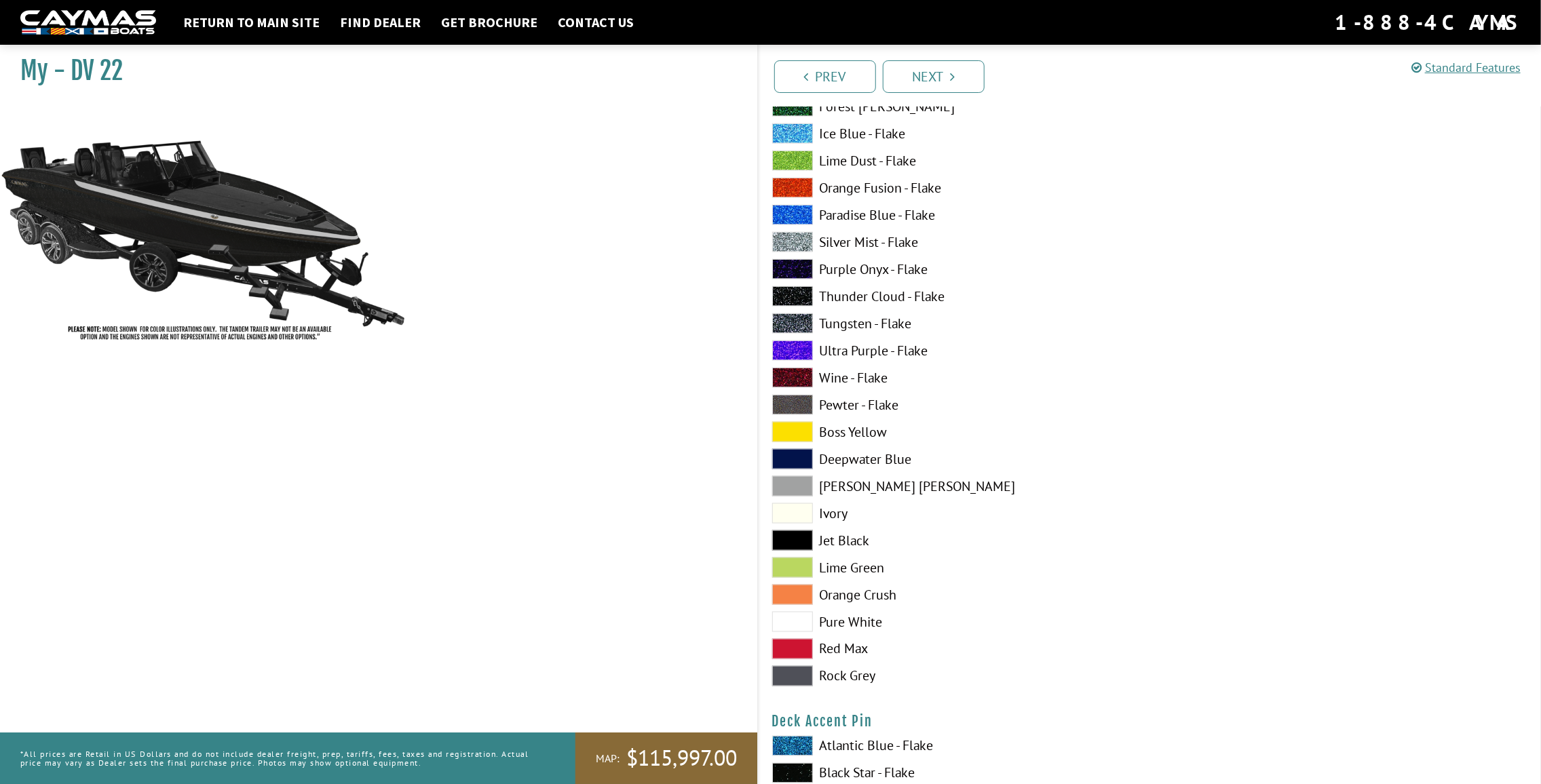
scroll to position [1222, 0]
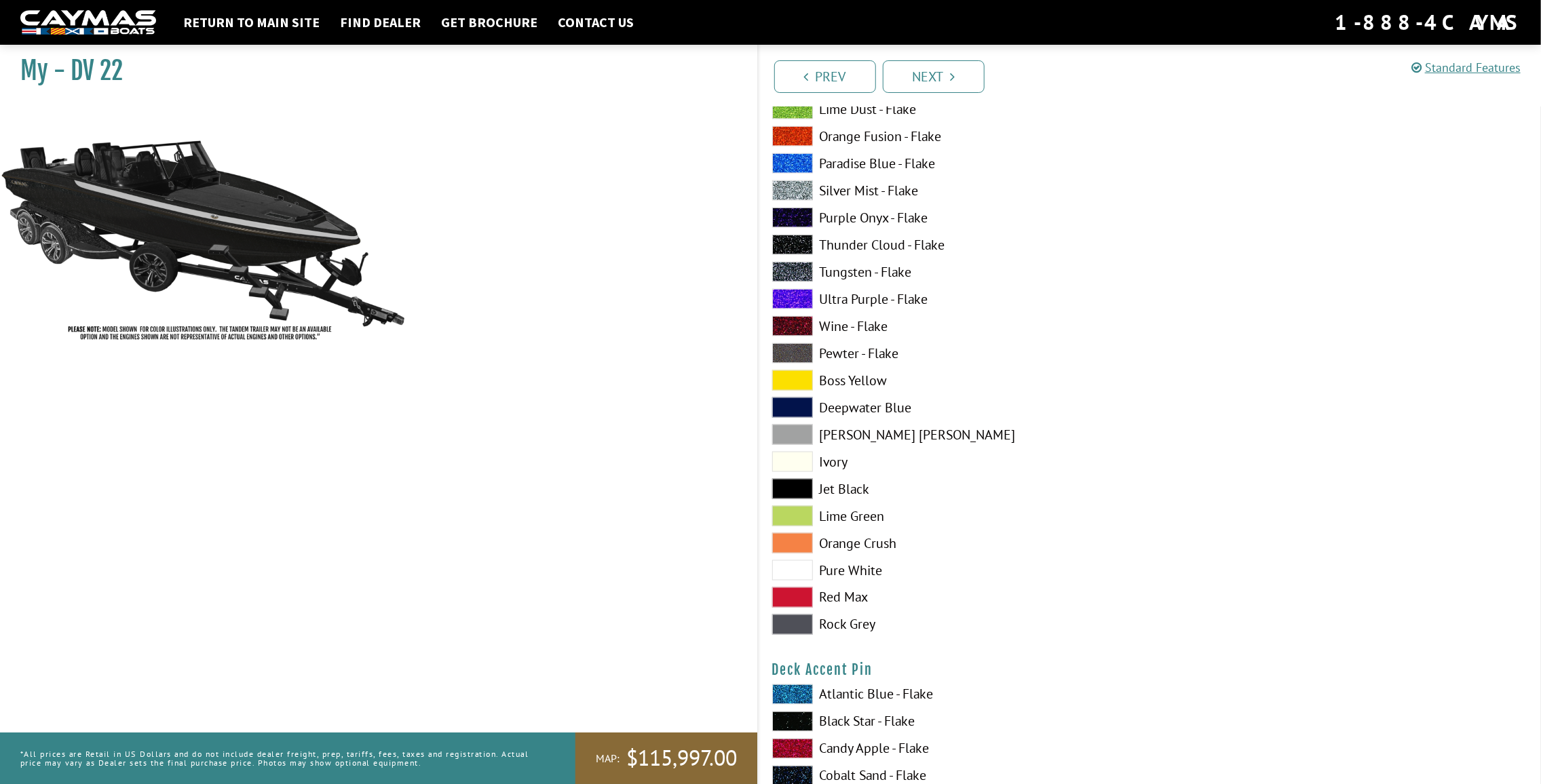
click at [850, 629] on label "Rock Grey" at bounding box center [955, 624] width 364 height 20
click at [863, 434] on label "Dove Gray" at bounding box center [955, 435] width 364 height 20
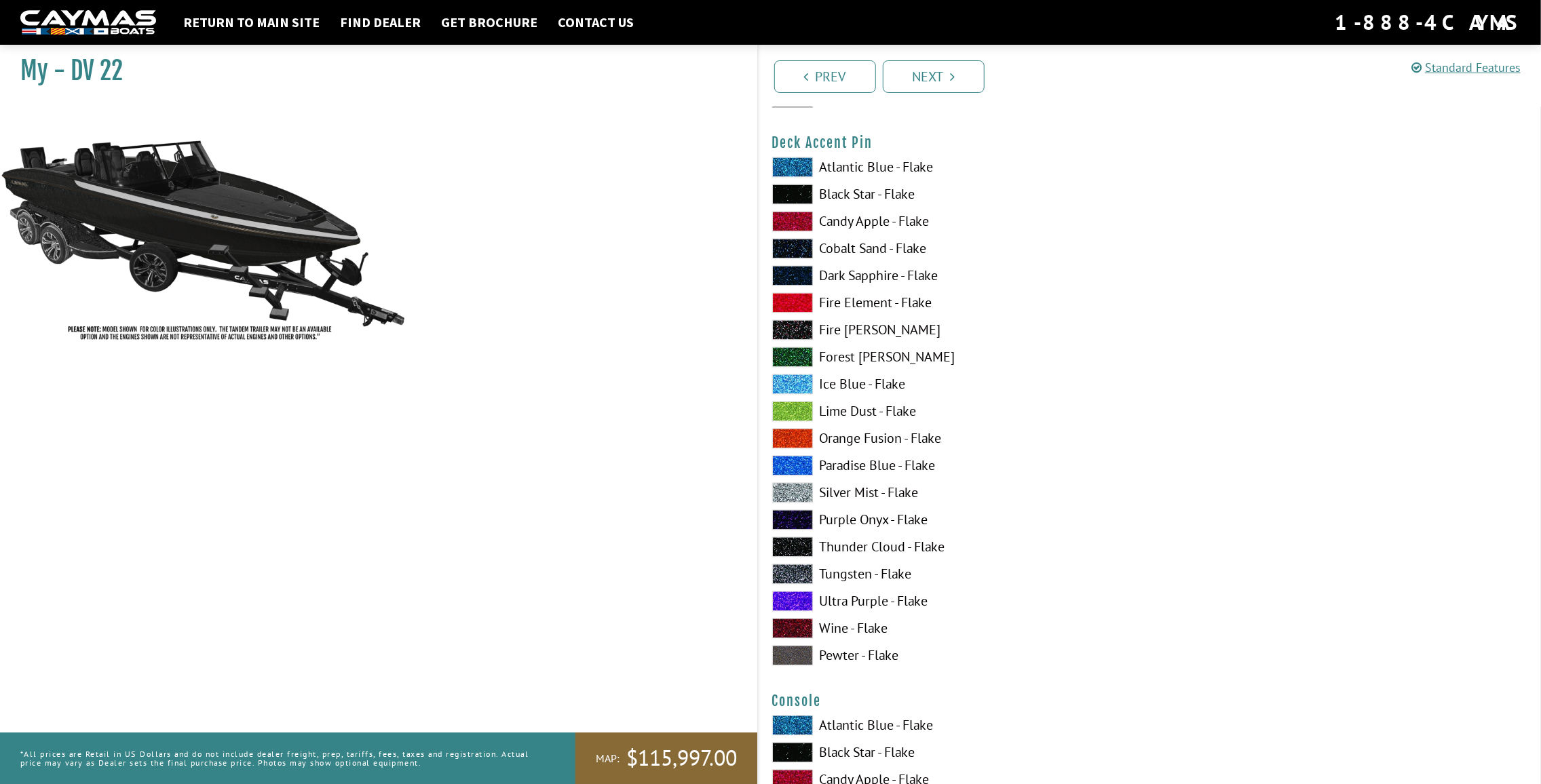
scroll to position [1764, 0]
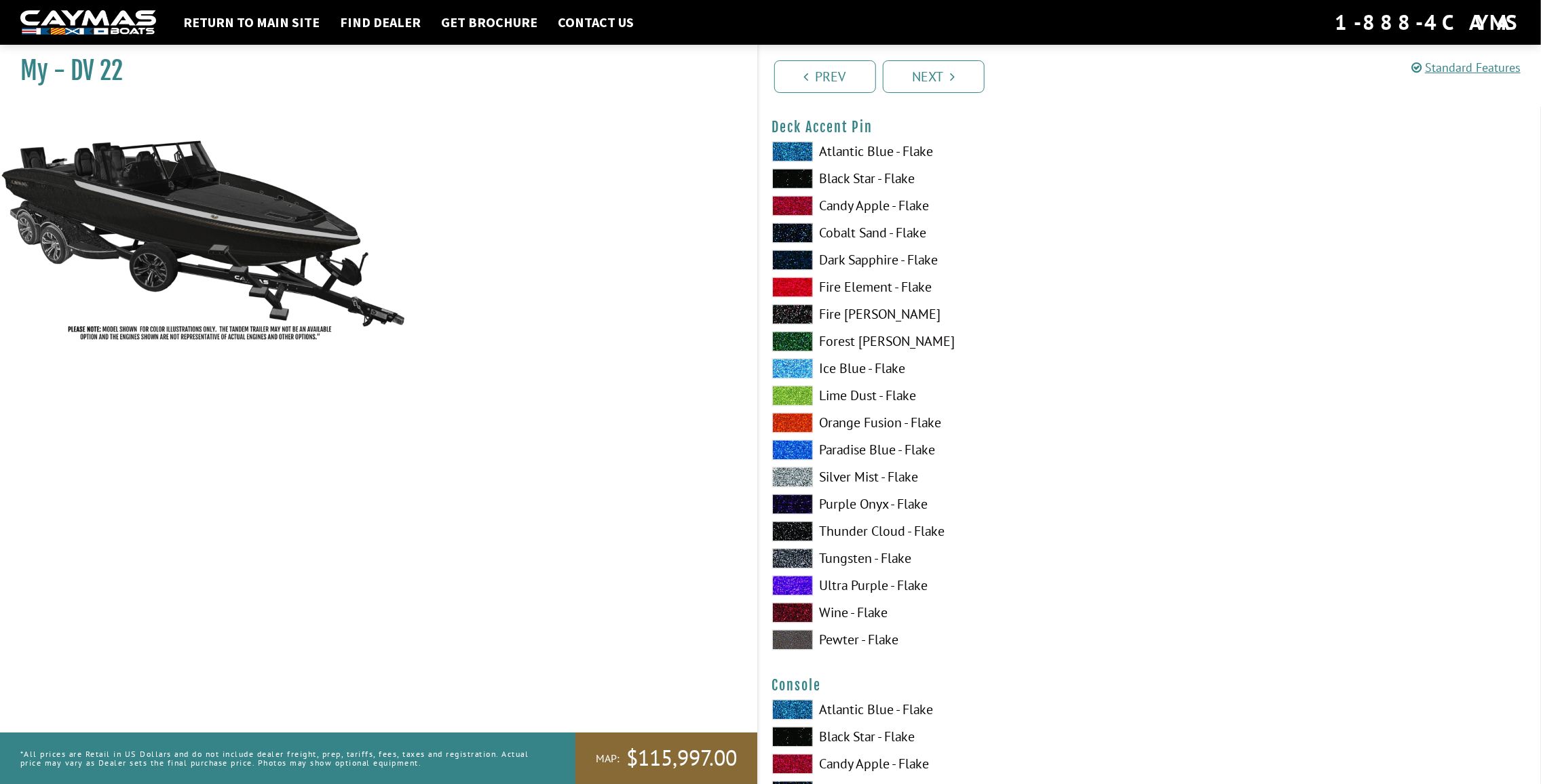
click at [887, 475] on label "Silver Mist - Flake" at bounding box center [955, 477] width 364 height 20
click at [869, 290] on label "Fire Element - Flake" at bounding box center [955, 287] width 364 height 20
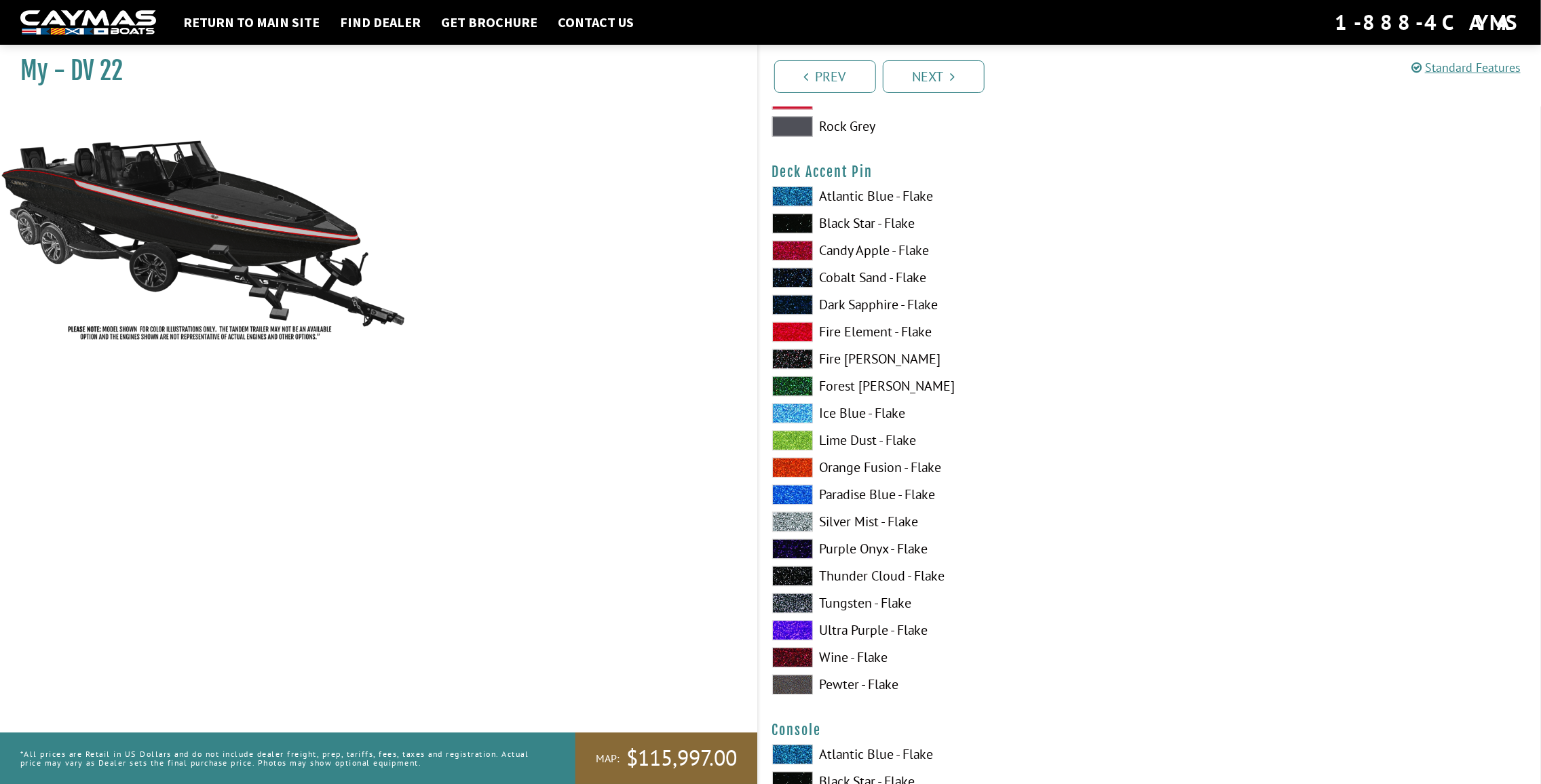
scroll to position [1696, 0]
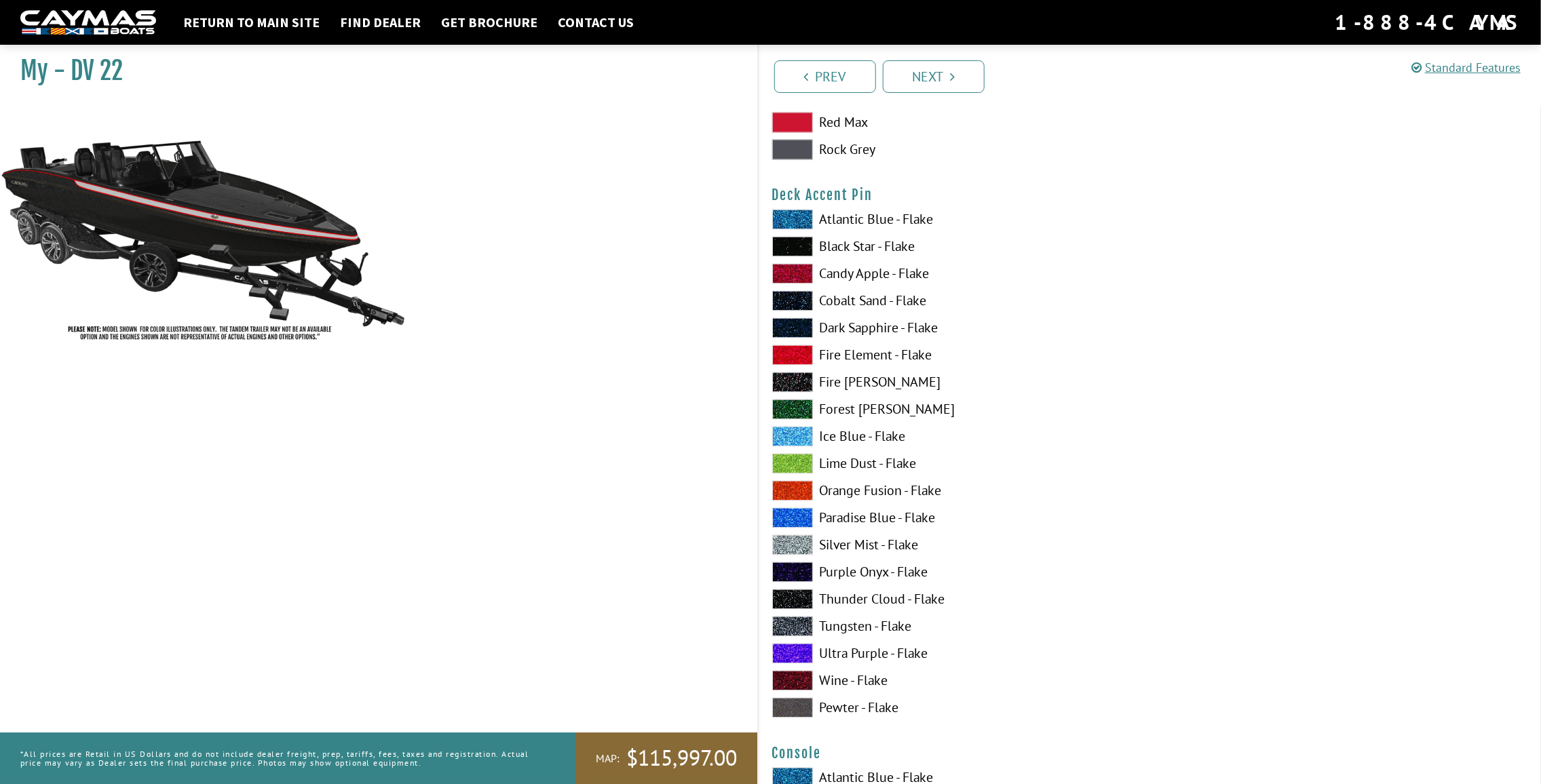
click at [864, 465] on label "Lime Dust - Flake" at bounding box center [955, 463] width 364 height 20
click at [874, 654] on label "Ultra Purple - Flake" at bounding box center [955, 654] width 364 height 20
click at [873, 552] on label "Silver Mist - Flake" at bounding box center [955, 545] width 364 height 20
click at [869, 358] on label "Fire Element - Flake" at bounding box center [955, 355] width 364 height 20
click at [882, 275] on label "Candy Apple - Flake" at bounding box center [955, 274] width 364 height 20
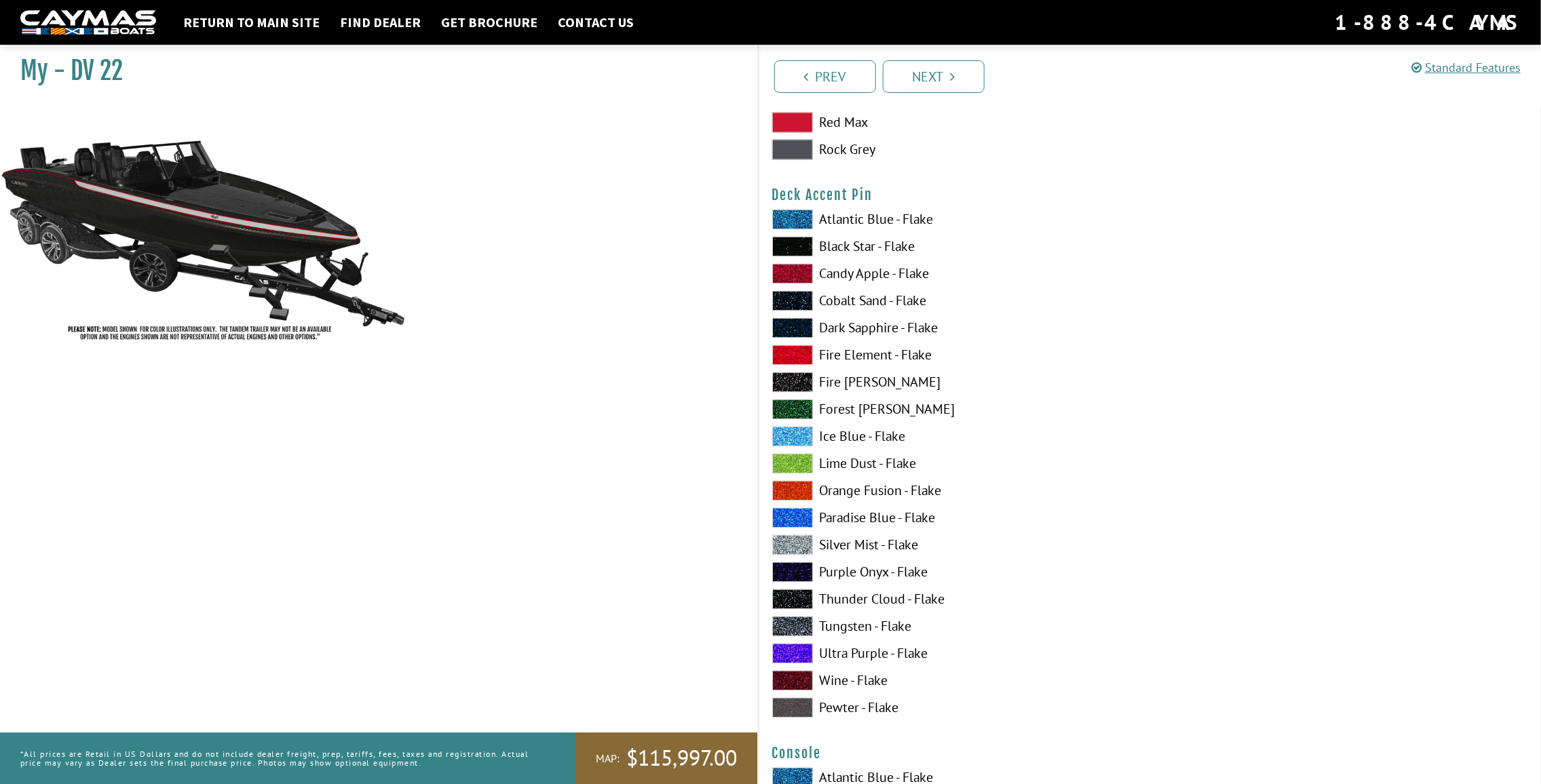
click at [871, 362] on label "Fire Element - Flake" at bounding box center [955, 355] width 364 height 20
click at [882, 515] on label "Paradise Blue - Flake" at bounding box center [955, 517] width 364 height 20
click at [869, 358] on label "Fire Element - Flake" at bounding box center [955, 355] width 364 height 20
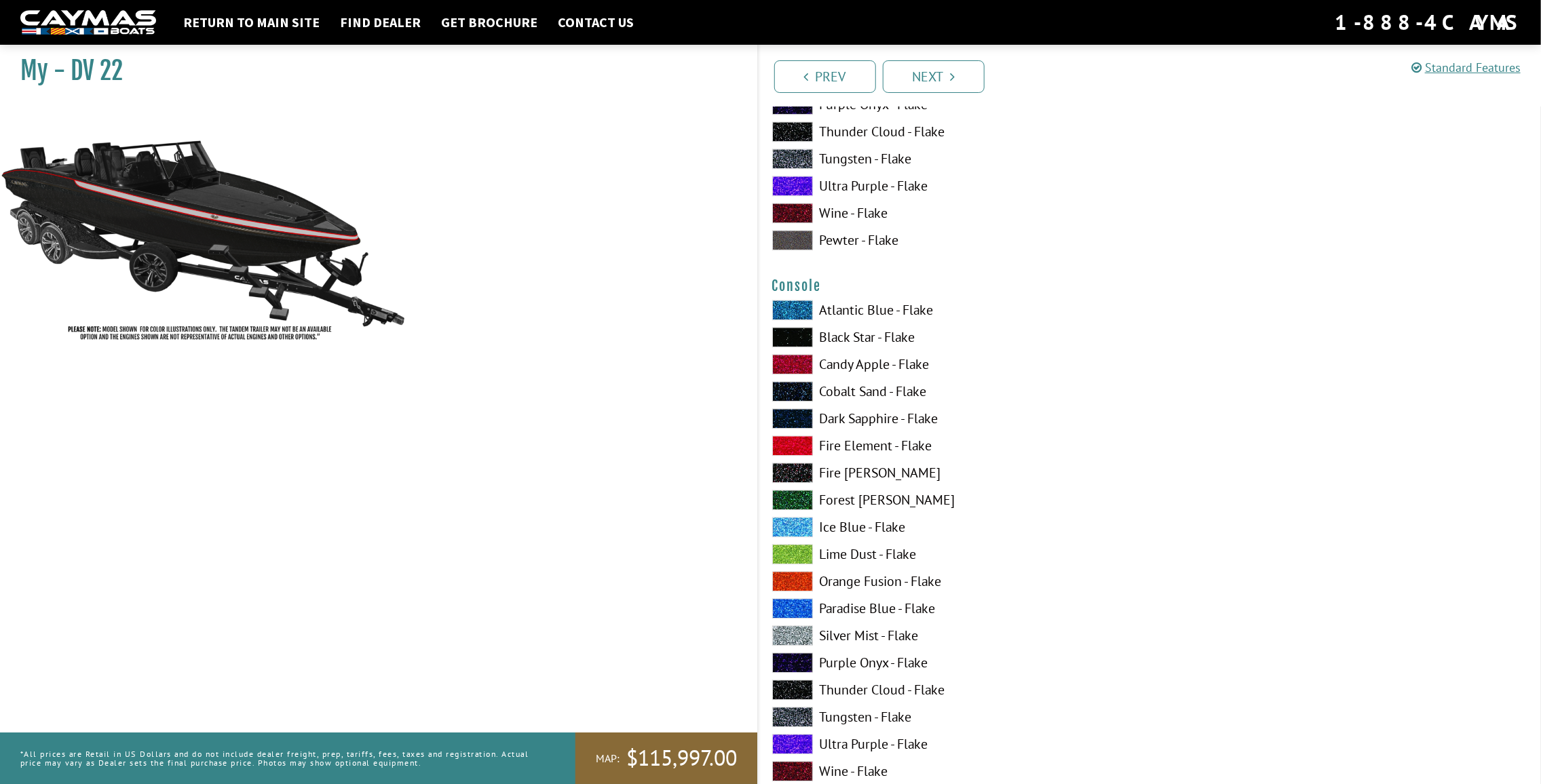
scroll to position [2239, 0]
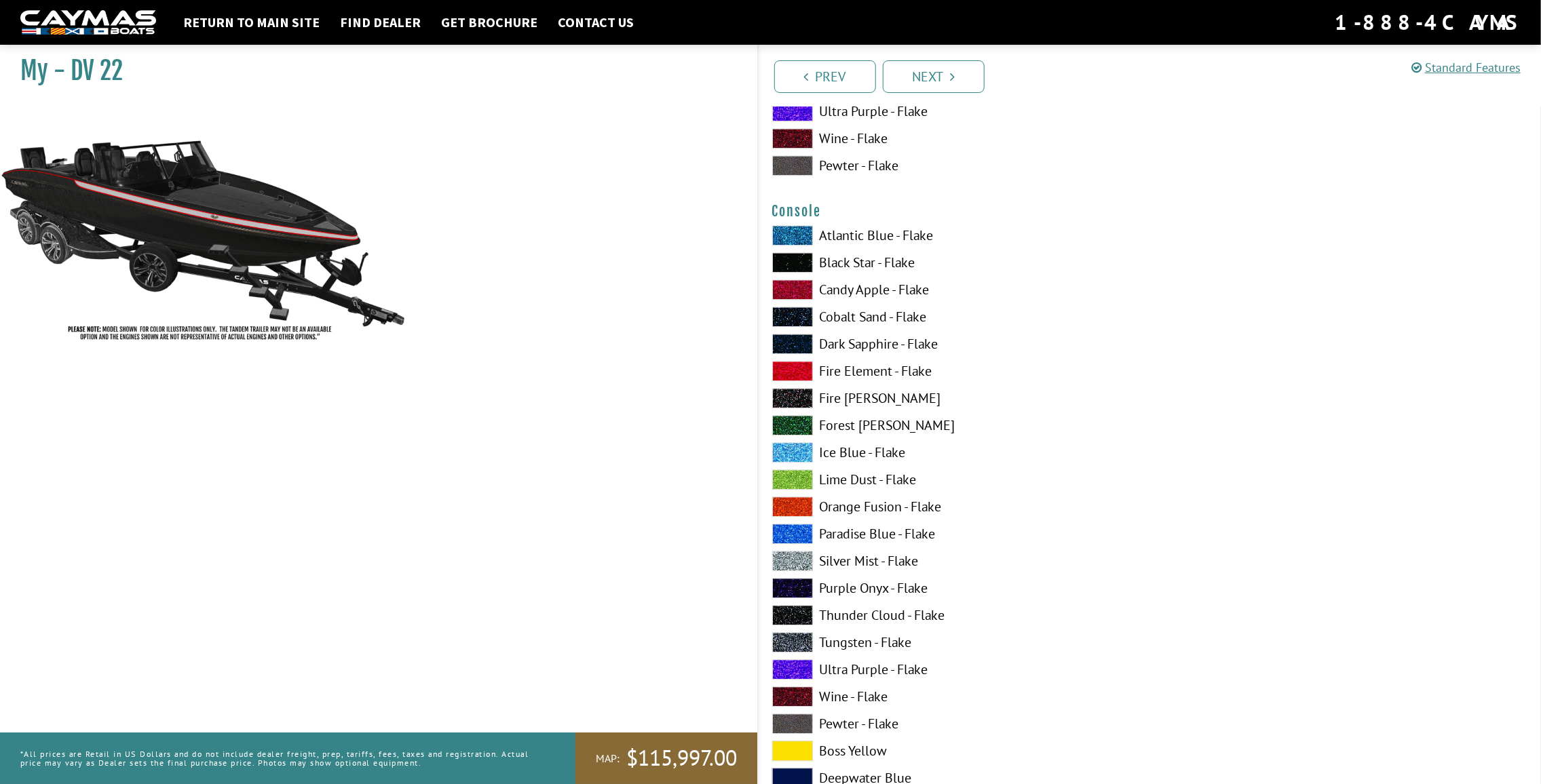
click at [882, 565] on label "Silver Mist - Flake" at bounding box center [955, 560] width 364 height 20
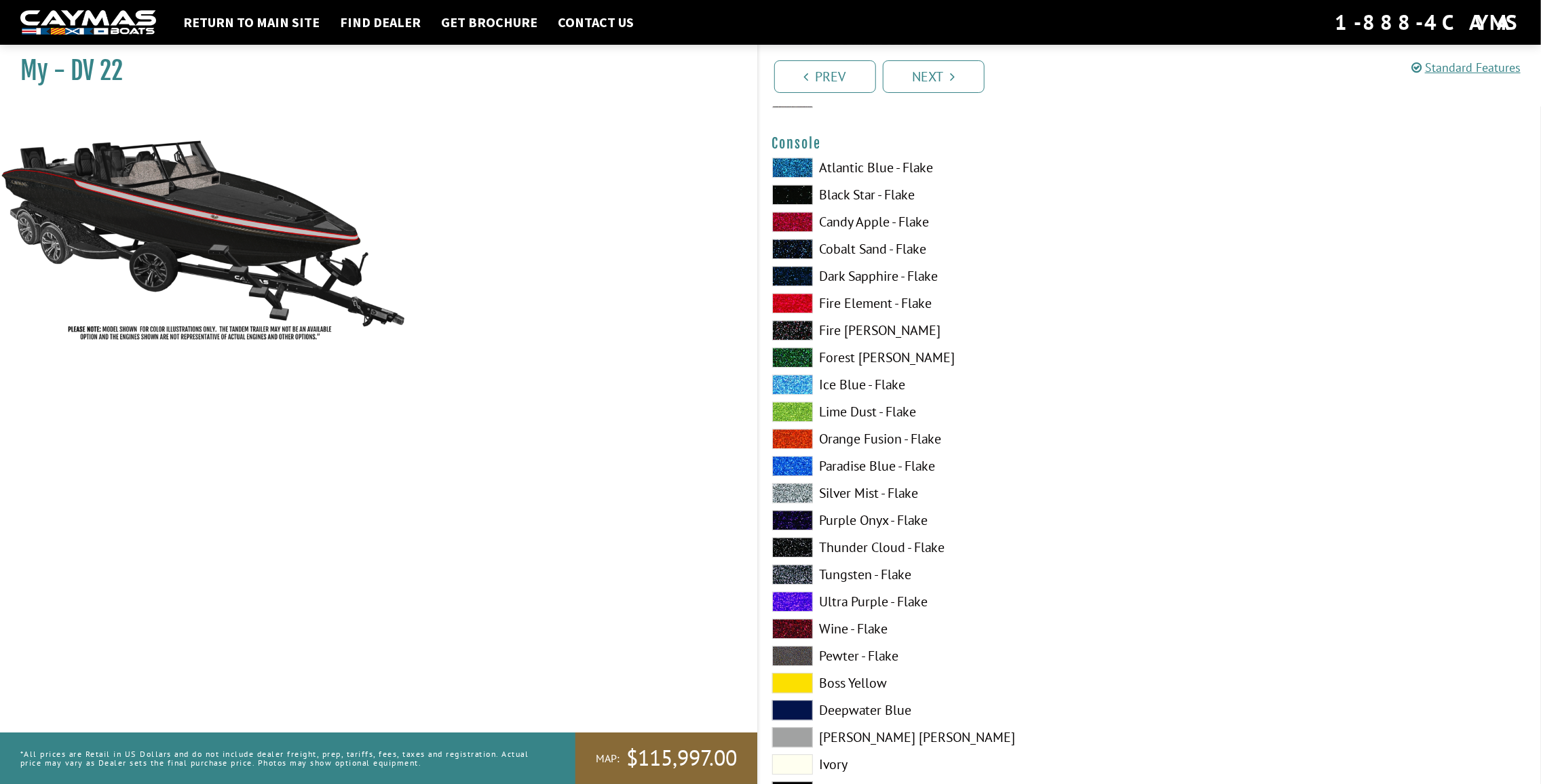
scroll to position [2375, 0]
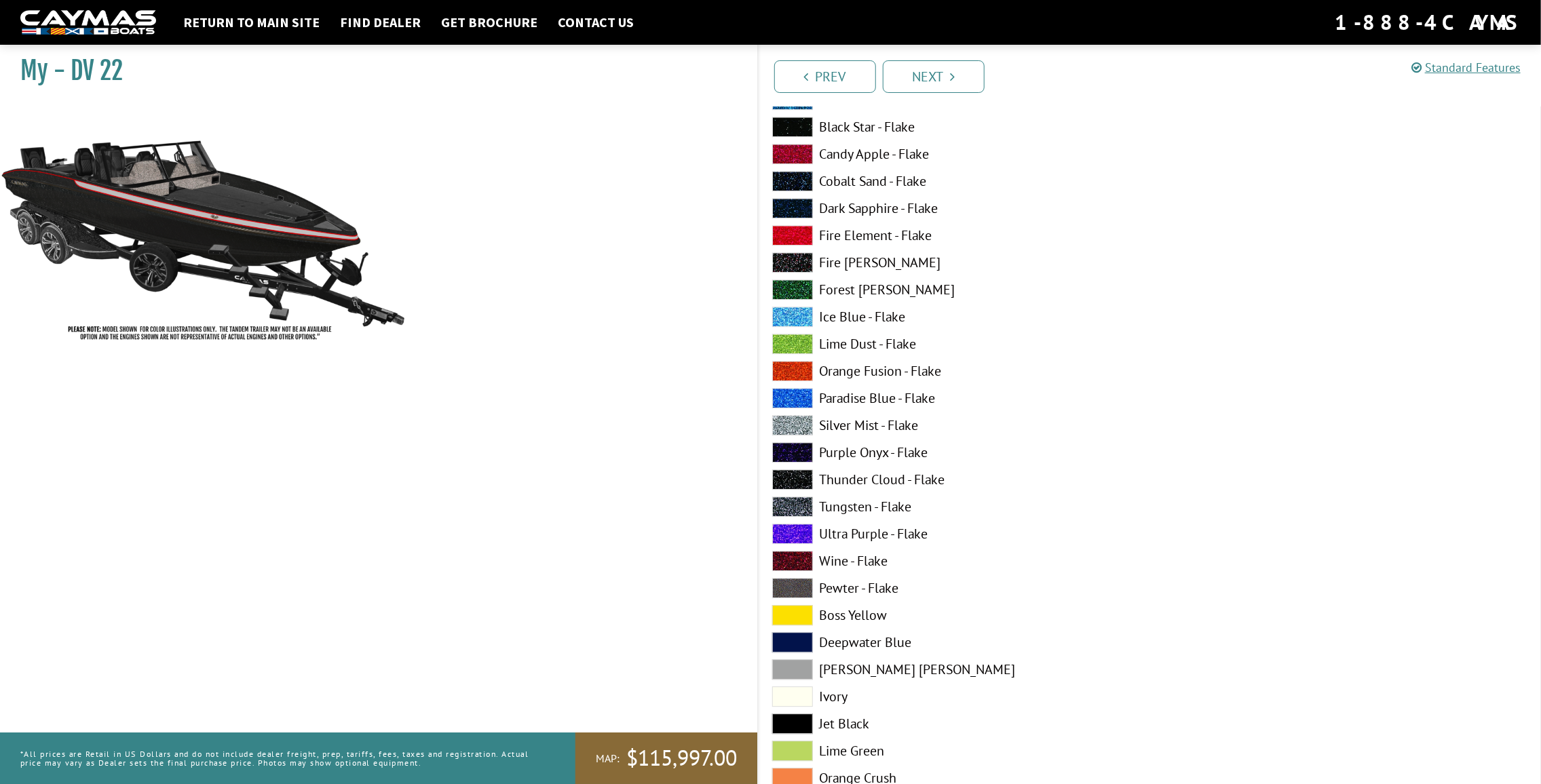
click at [860, 673] on label "Dove Gray" at bounding box center [955, 669] width 364 height 20
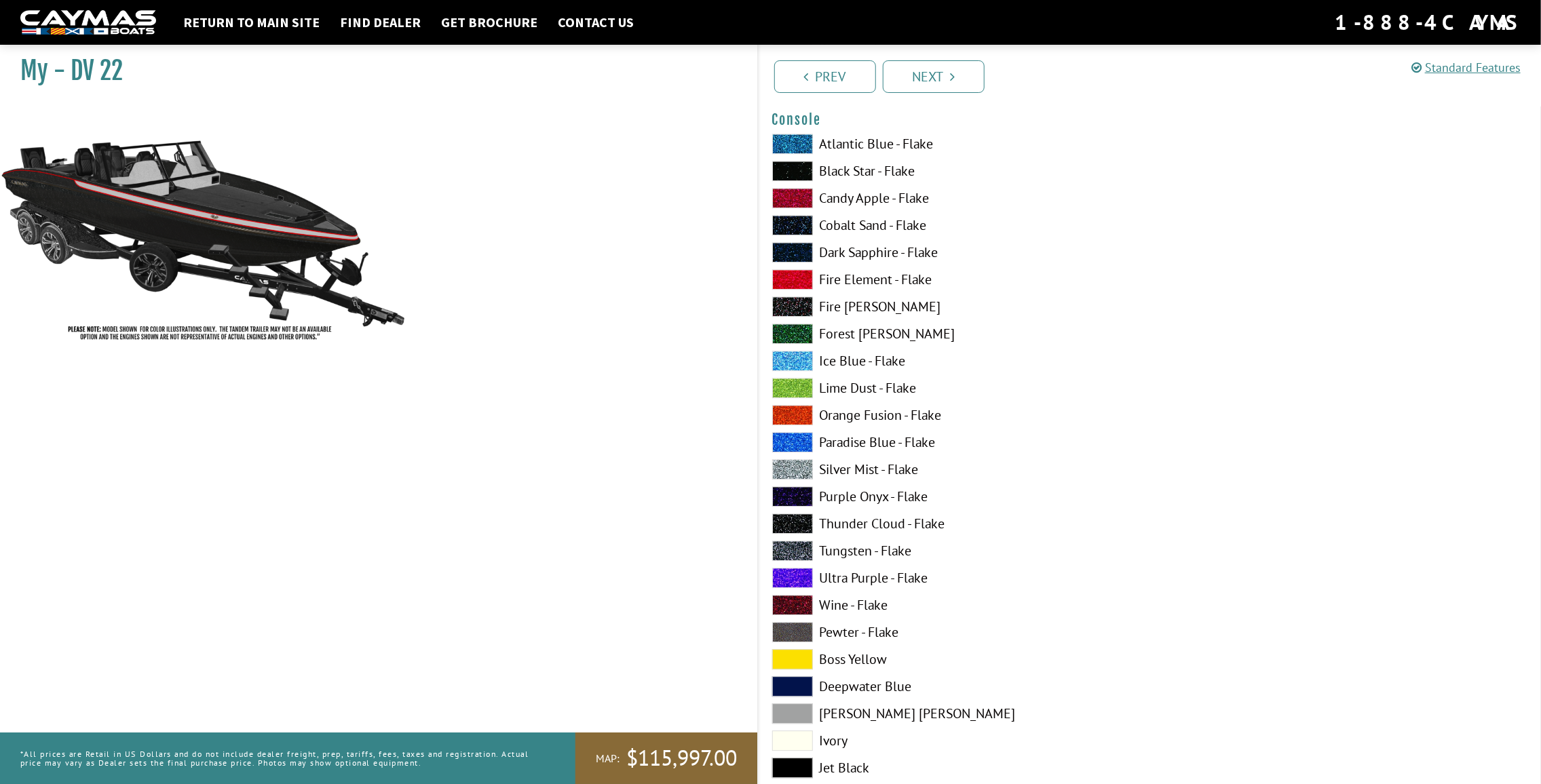
scroll to position [2307, 0]
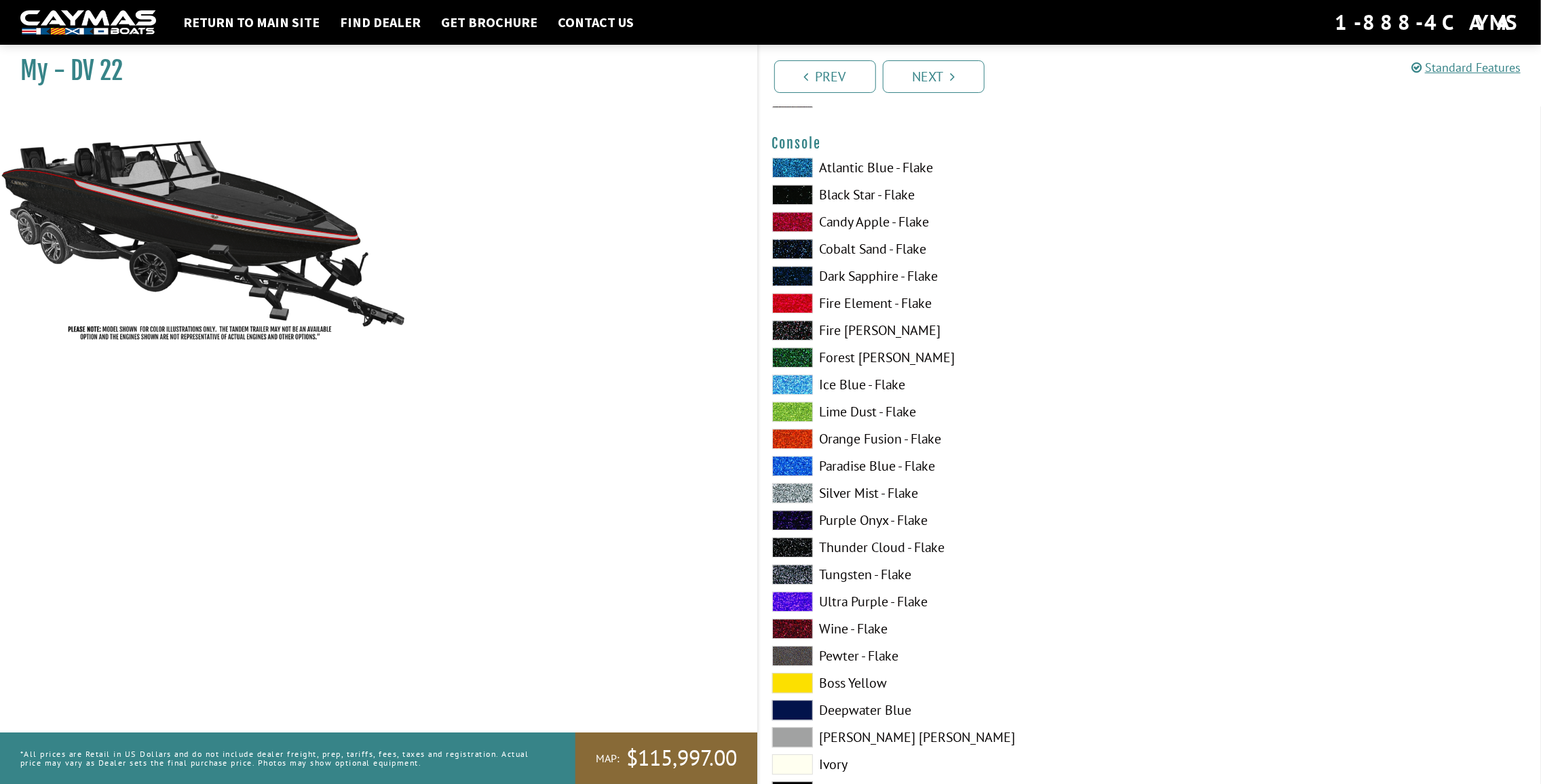
click at [859, 198] on label "Black Star - Flake" at bounding box center [955, 194] width 364 height 20
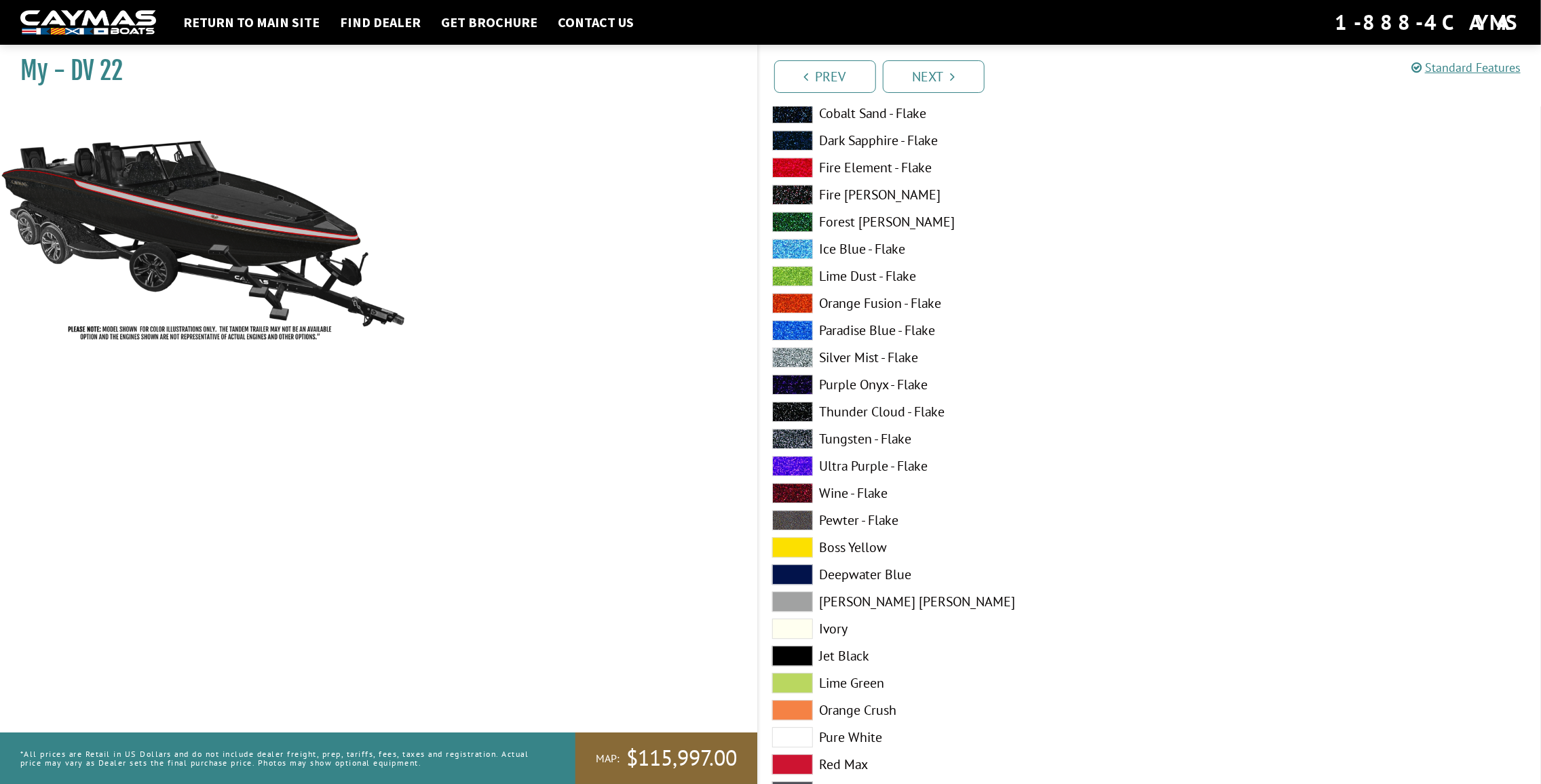
scroll to position [2510, 0]
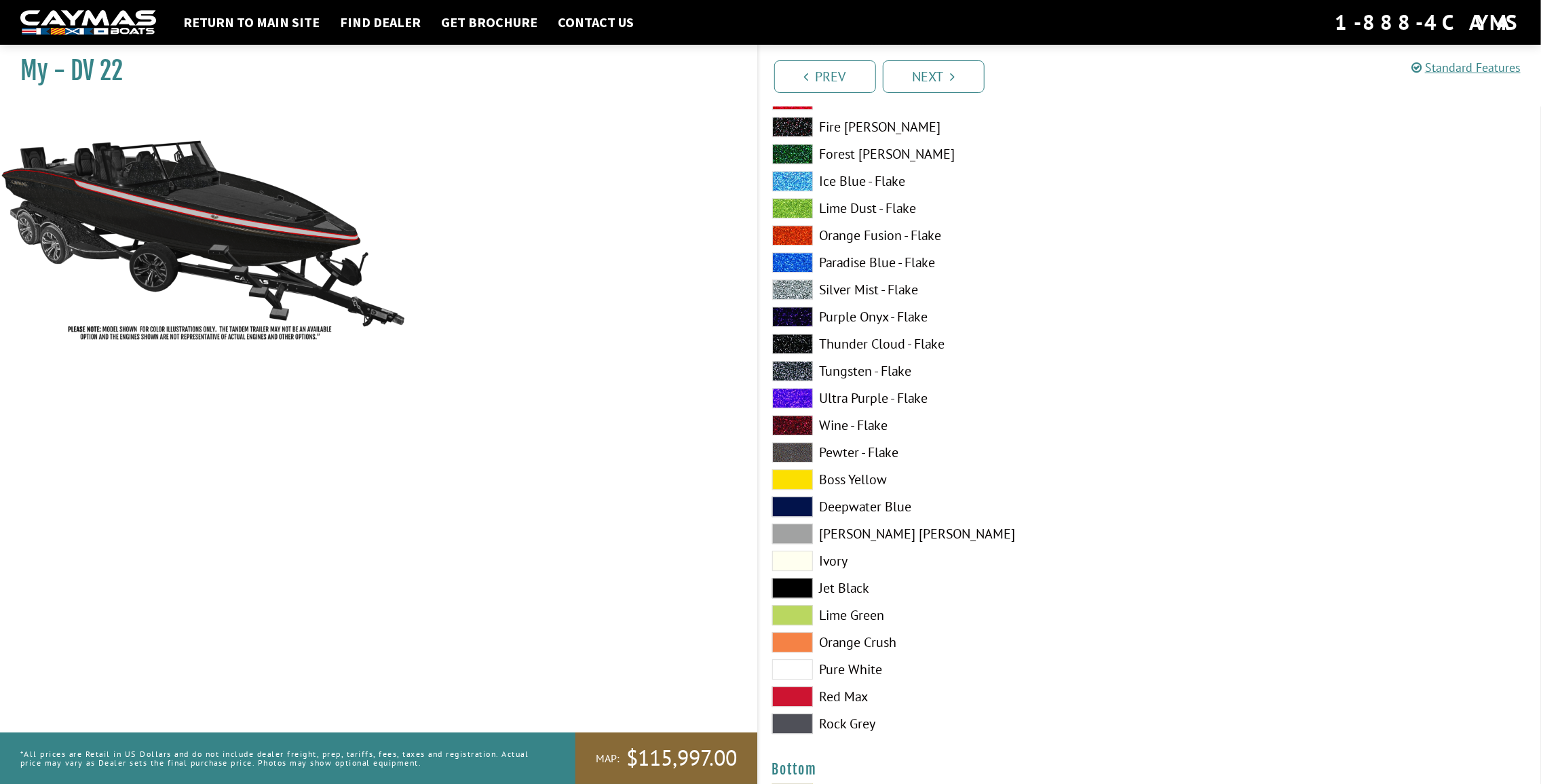
click at [879, 292] on label "Silver Mist - Flake" at bounding box center [955, 289] width 364 height 20
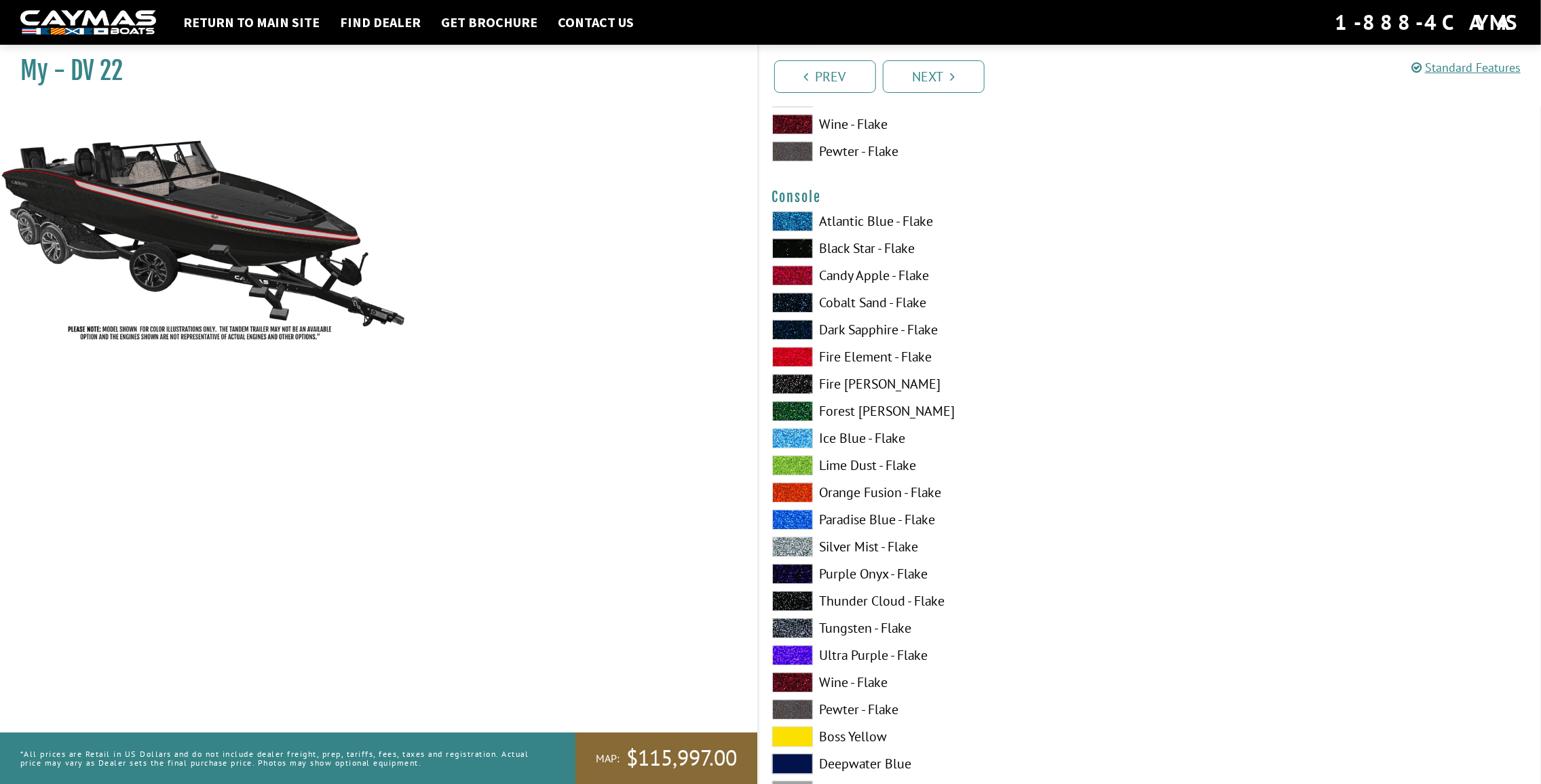
scroll to position [2239, 0]
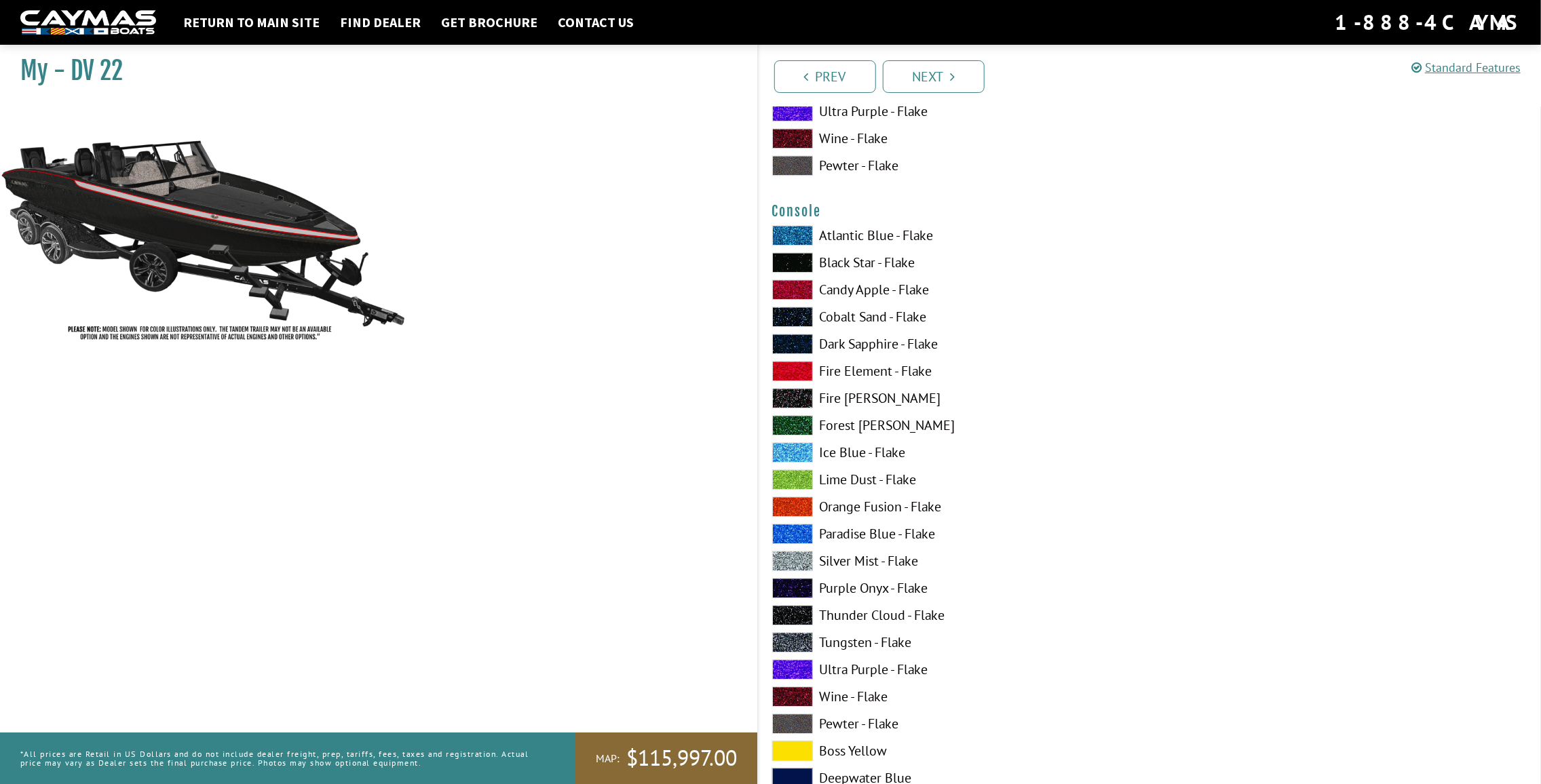
click at [869, 263] on label "Black Star - Flake" at bounding box center [955, 262] width 364 height 20
